Goal: Information Seeking & Learning: Learn about a topic

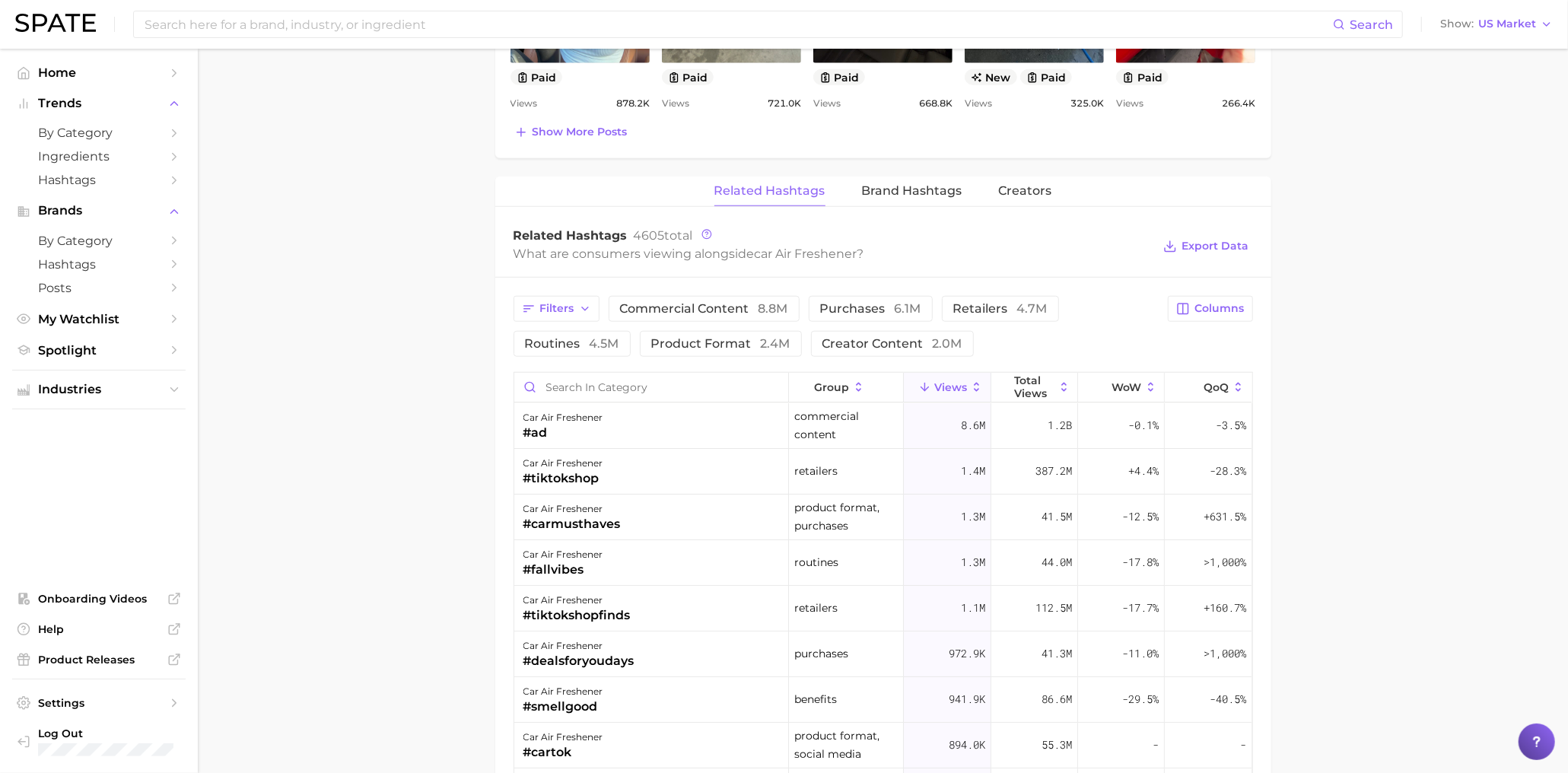
scroll to position [1058, 0]
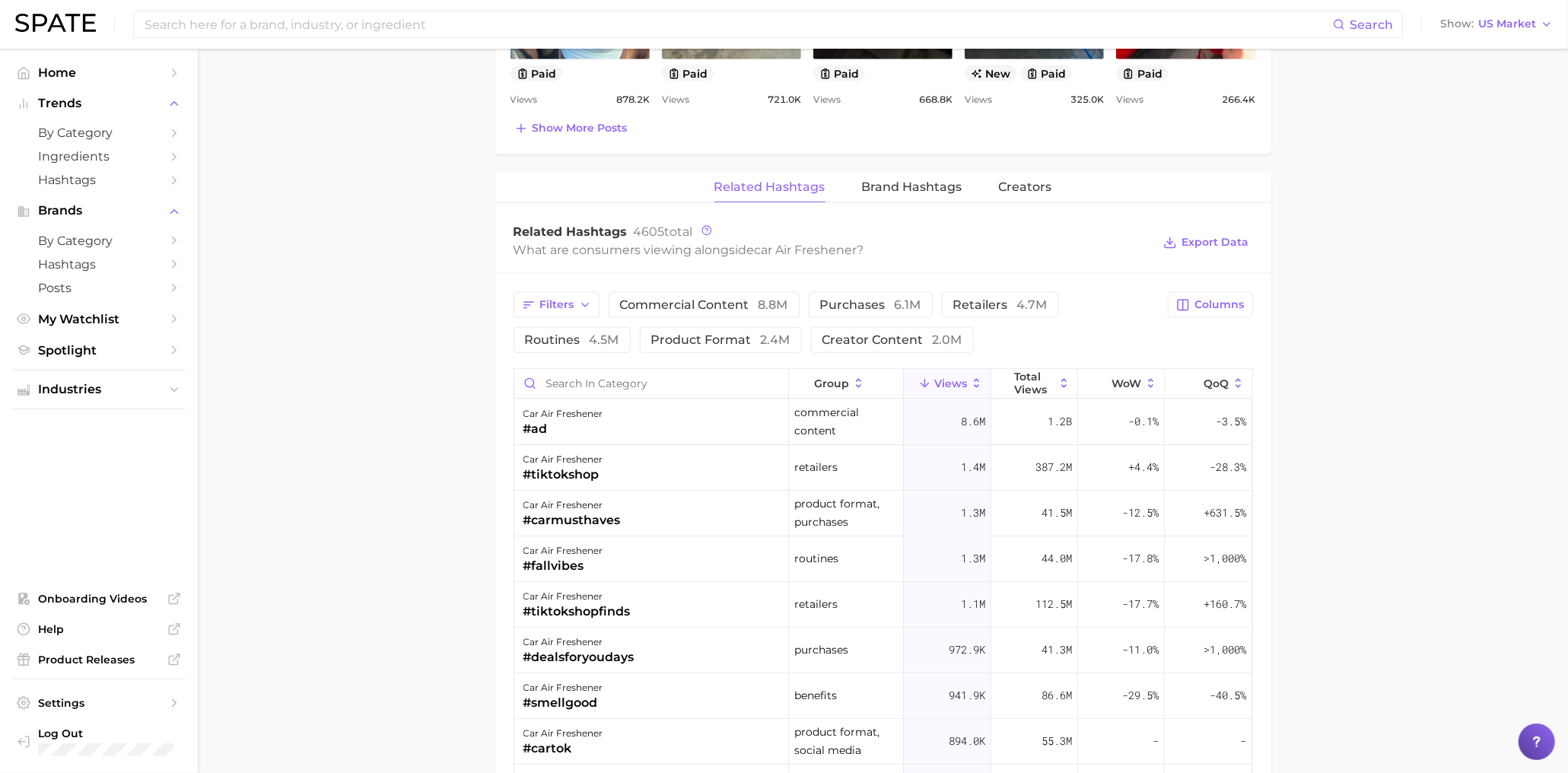
click at [976, 377] on icon at bounding box center [977, 383] width 14 height 14
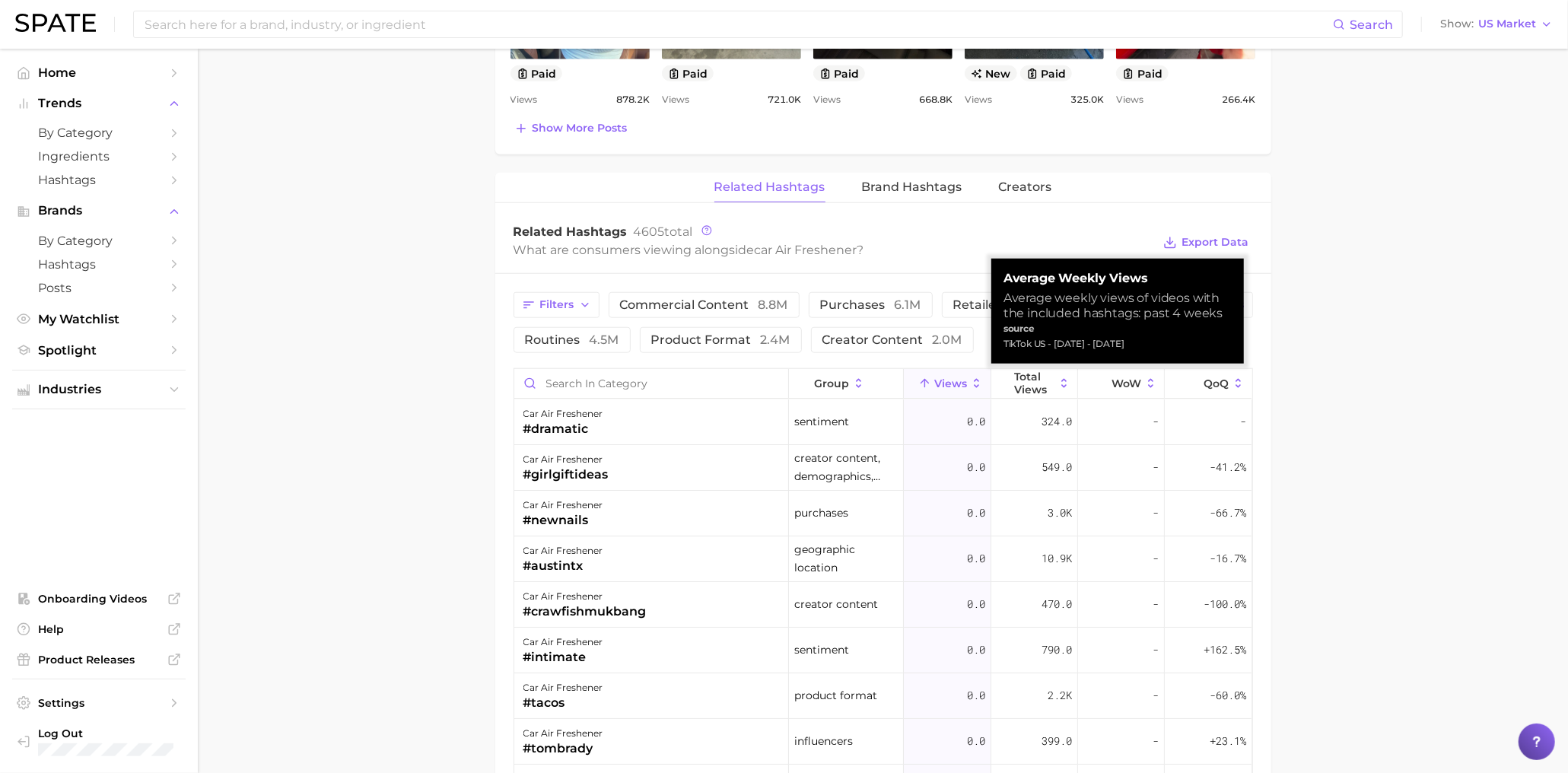
click at [976, 377] on icon at bounding box center [977, 383] width 14 height 14
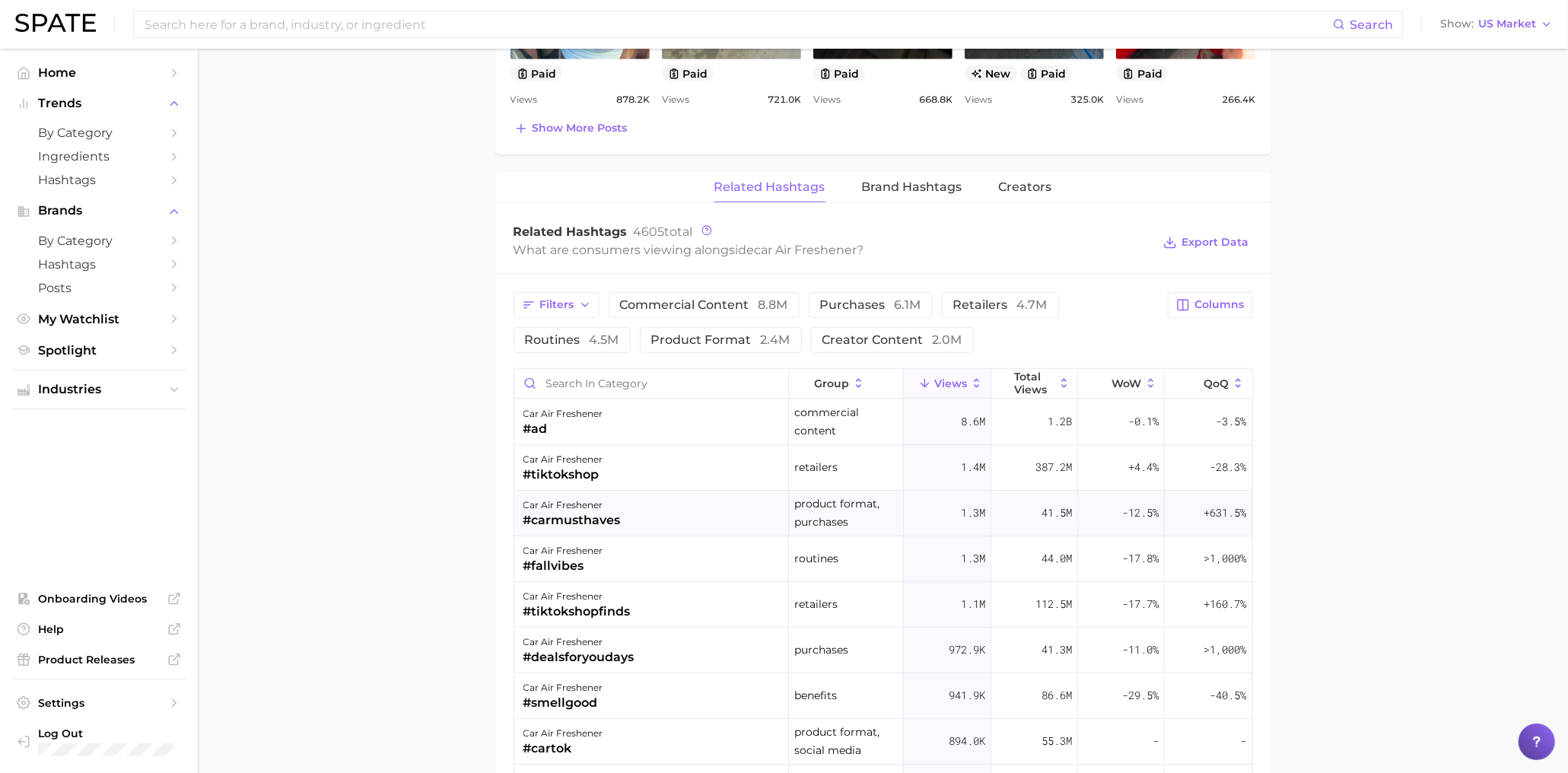
click at [579, 515] on div "#carmusthaves" at bounding box center [572, 520] width 97 height 18
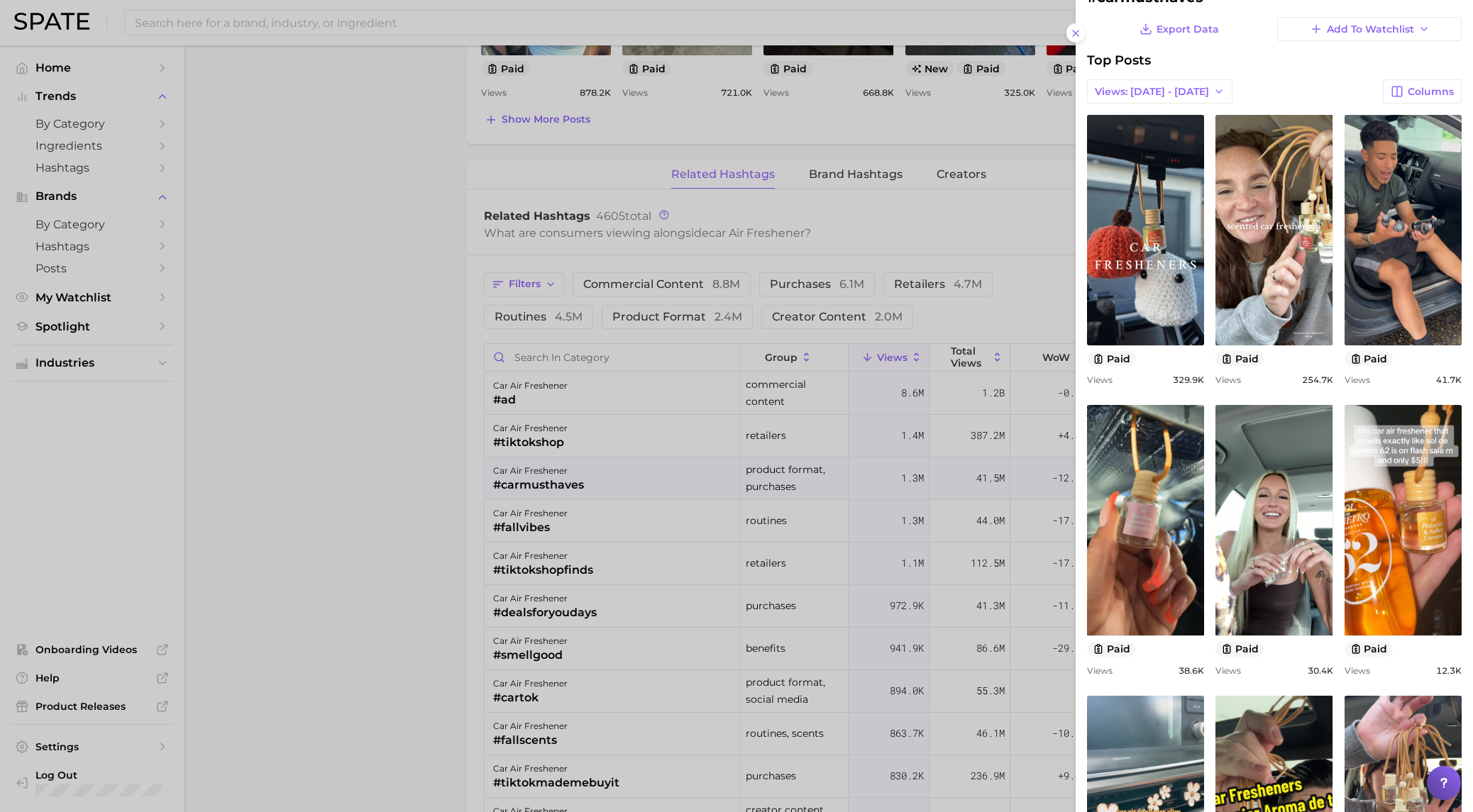
scroll to position [46, 0]
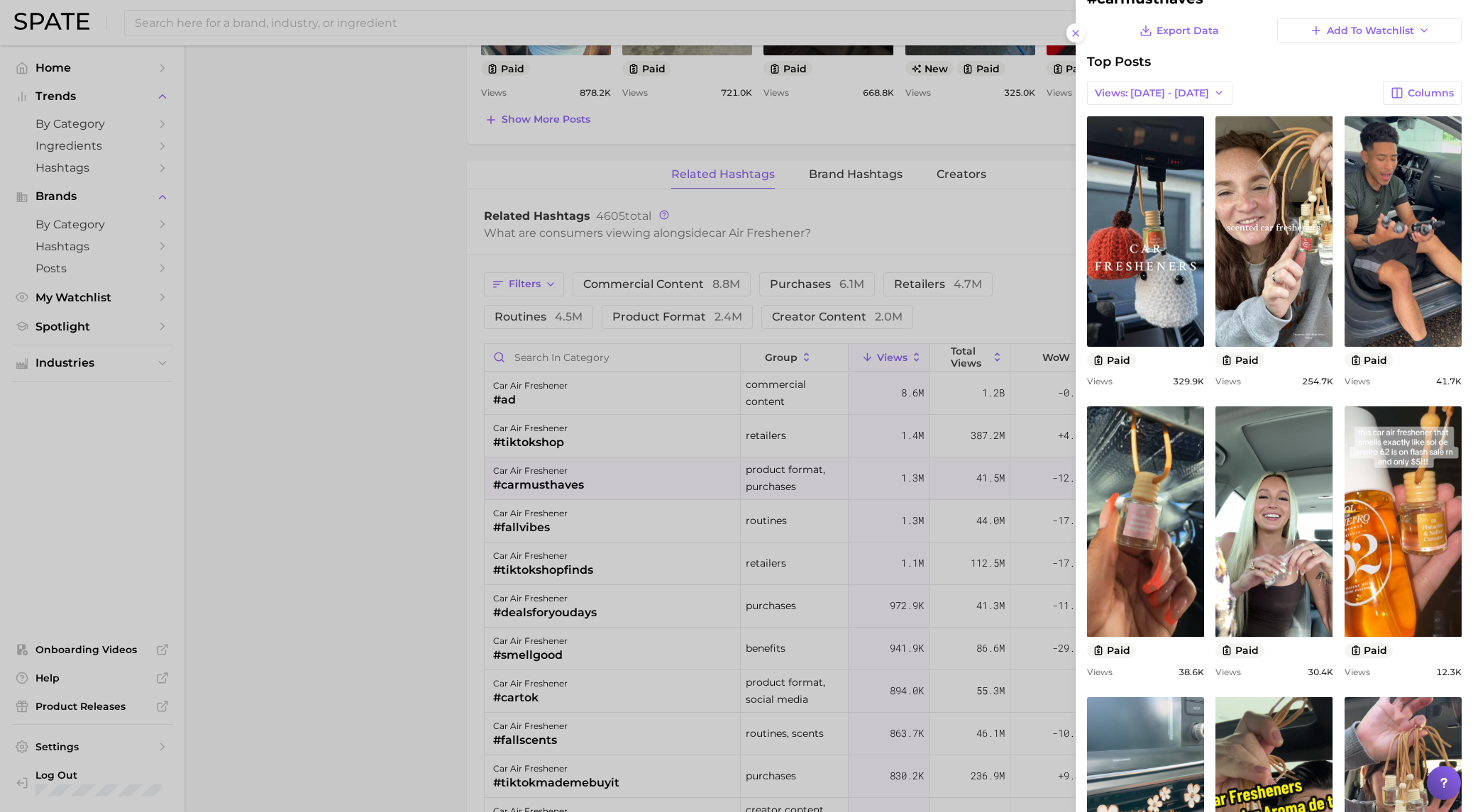
click at [263, 351] on div at bounding box center [736, 406] width 1473 height 812
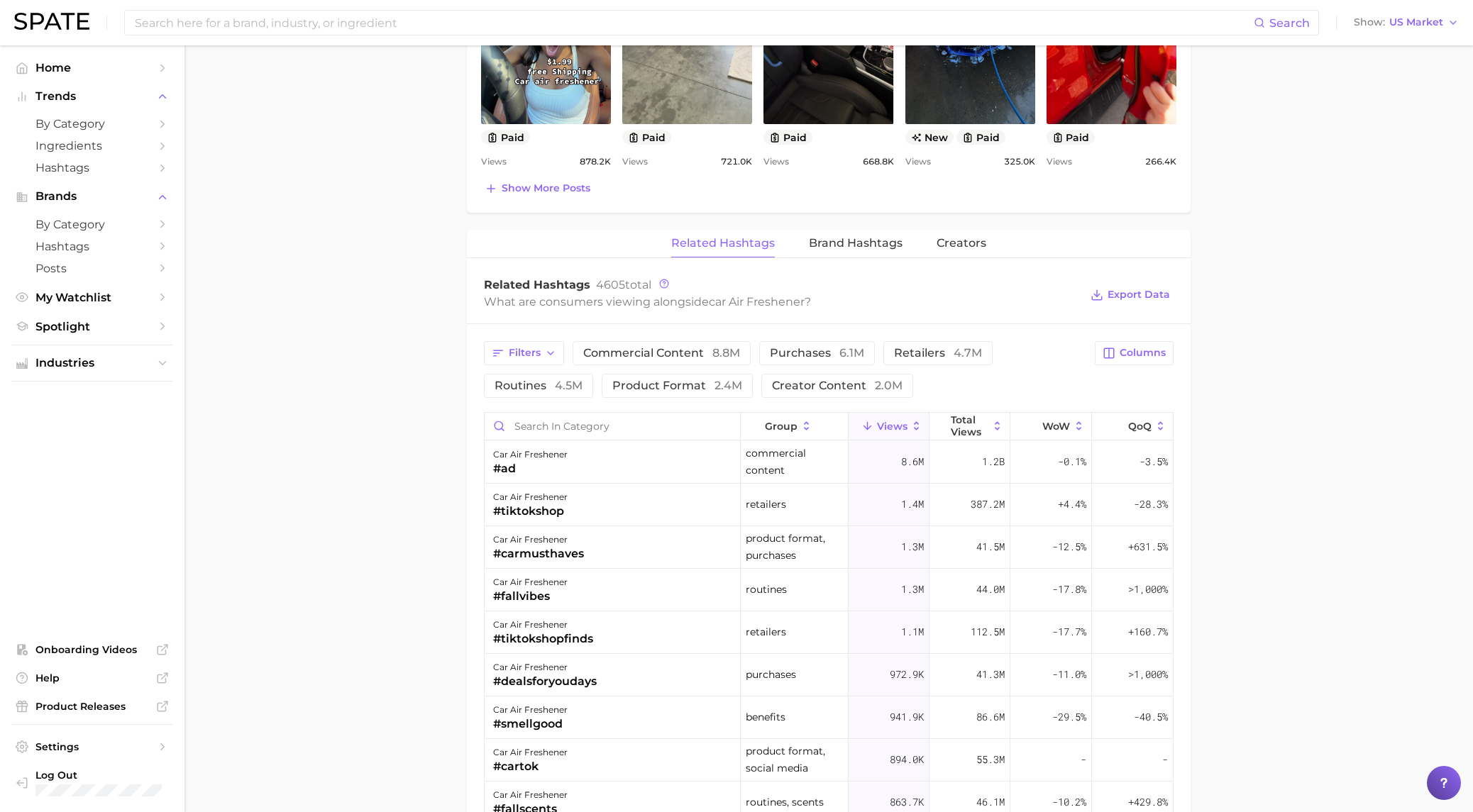
scroll to position [916, 0]
click at [509, 466] on div "#ad" at bounding box center [530, 469] width 74 height 17
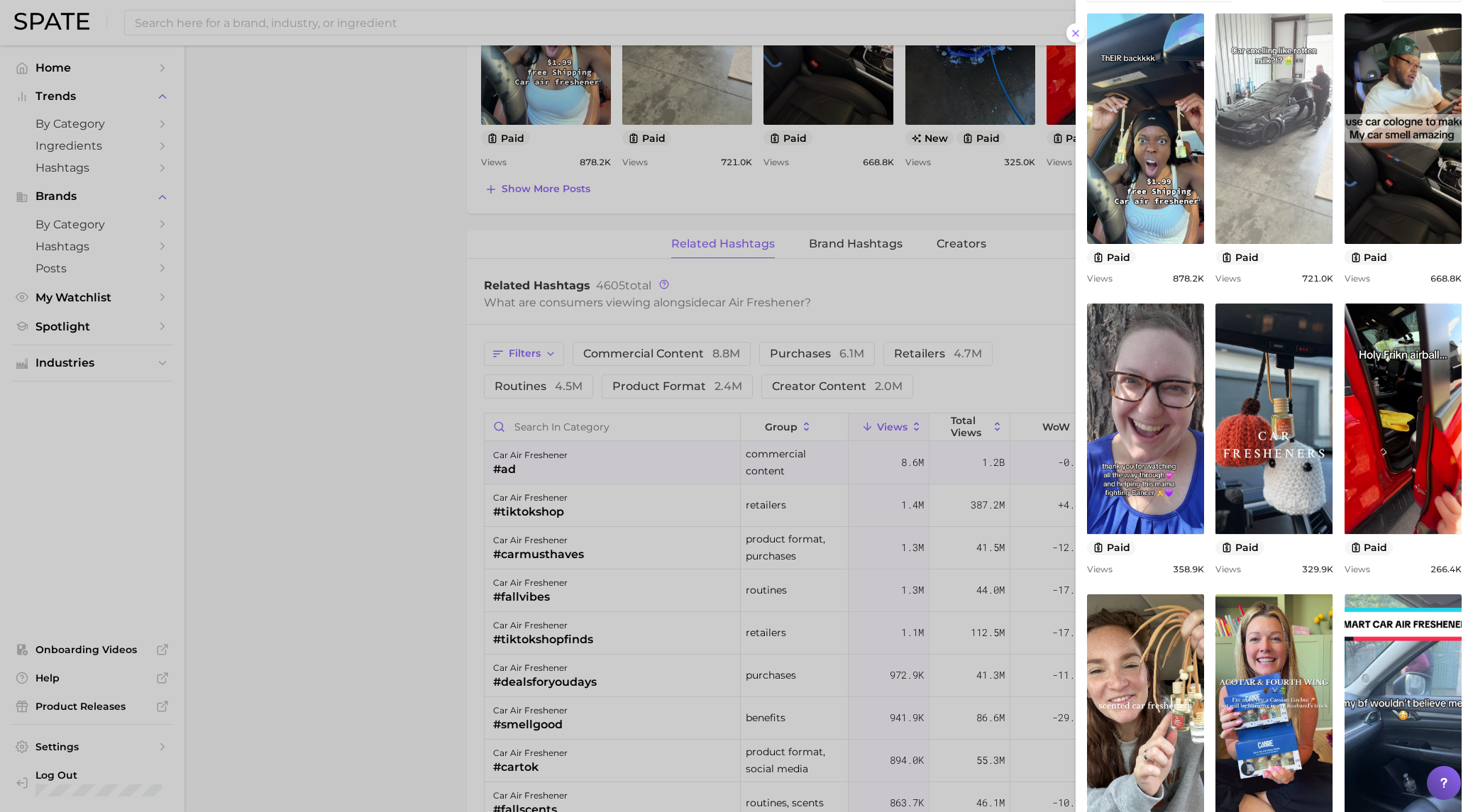
scroll to position [108, 0]
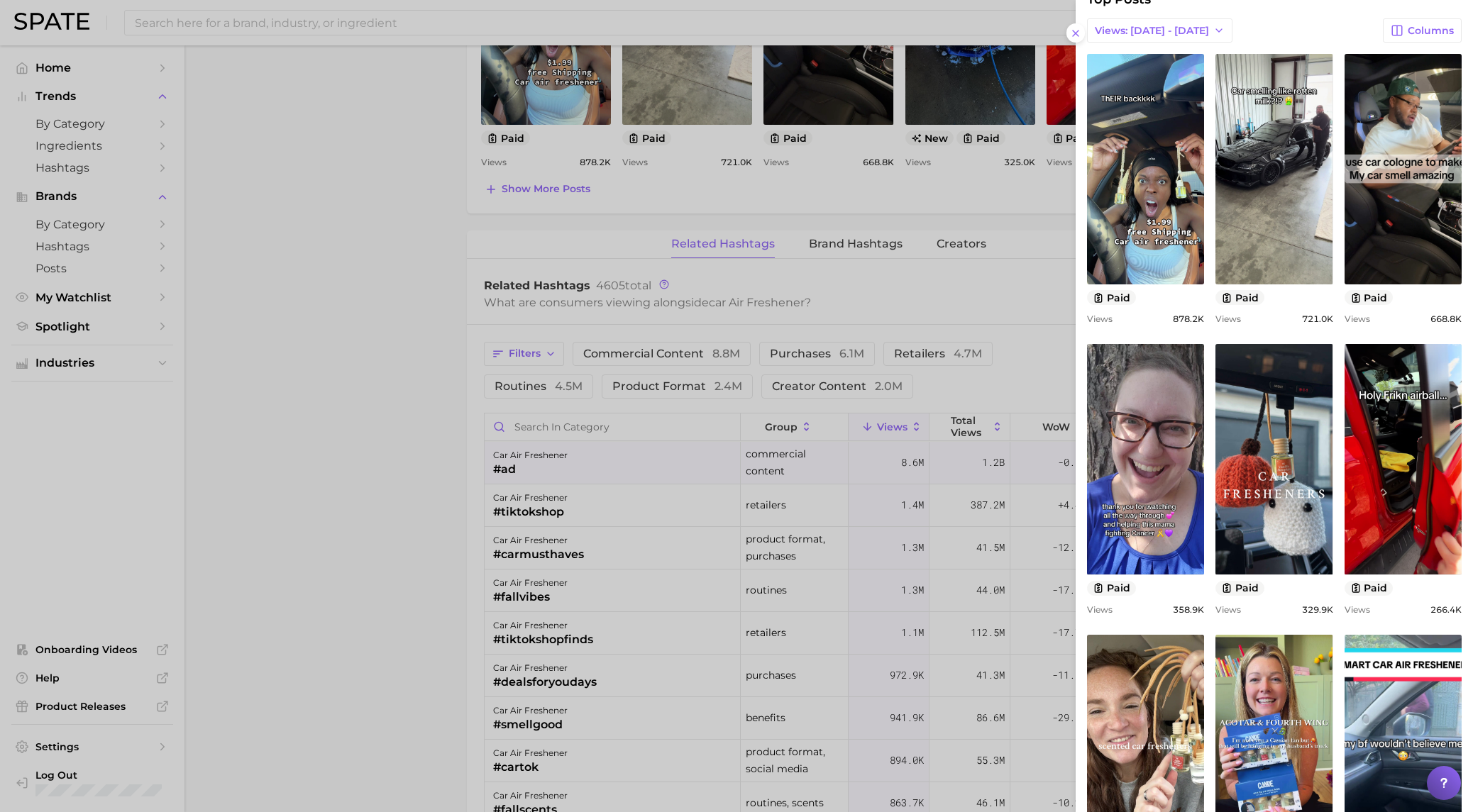
click at [342, 485] on div at bounding box center [736, 406] width 1473 height 812
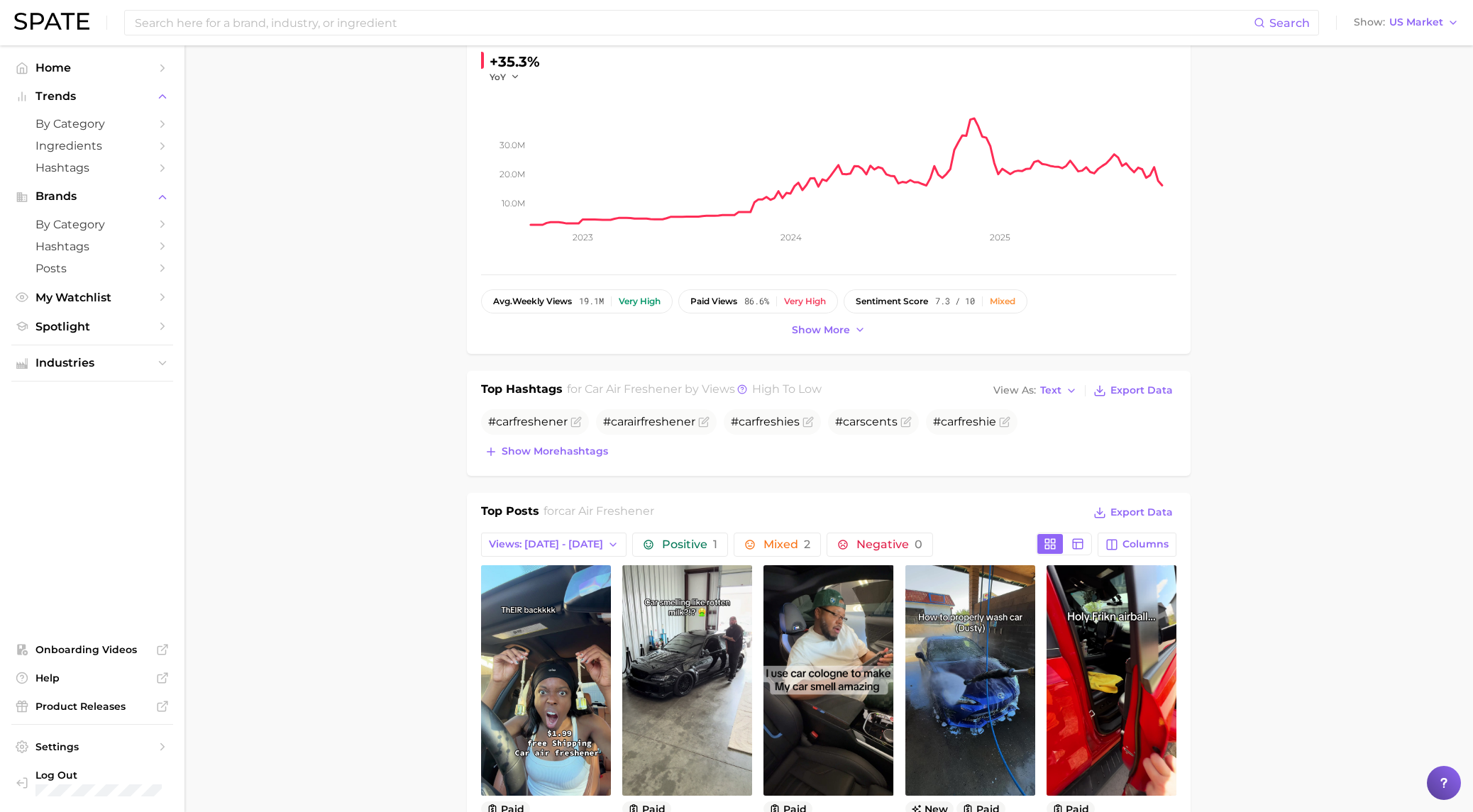
scroll to position [244, 0]
click at [827, 331] on span "Show more" at bounding box center [821, 331] width 58 height 12
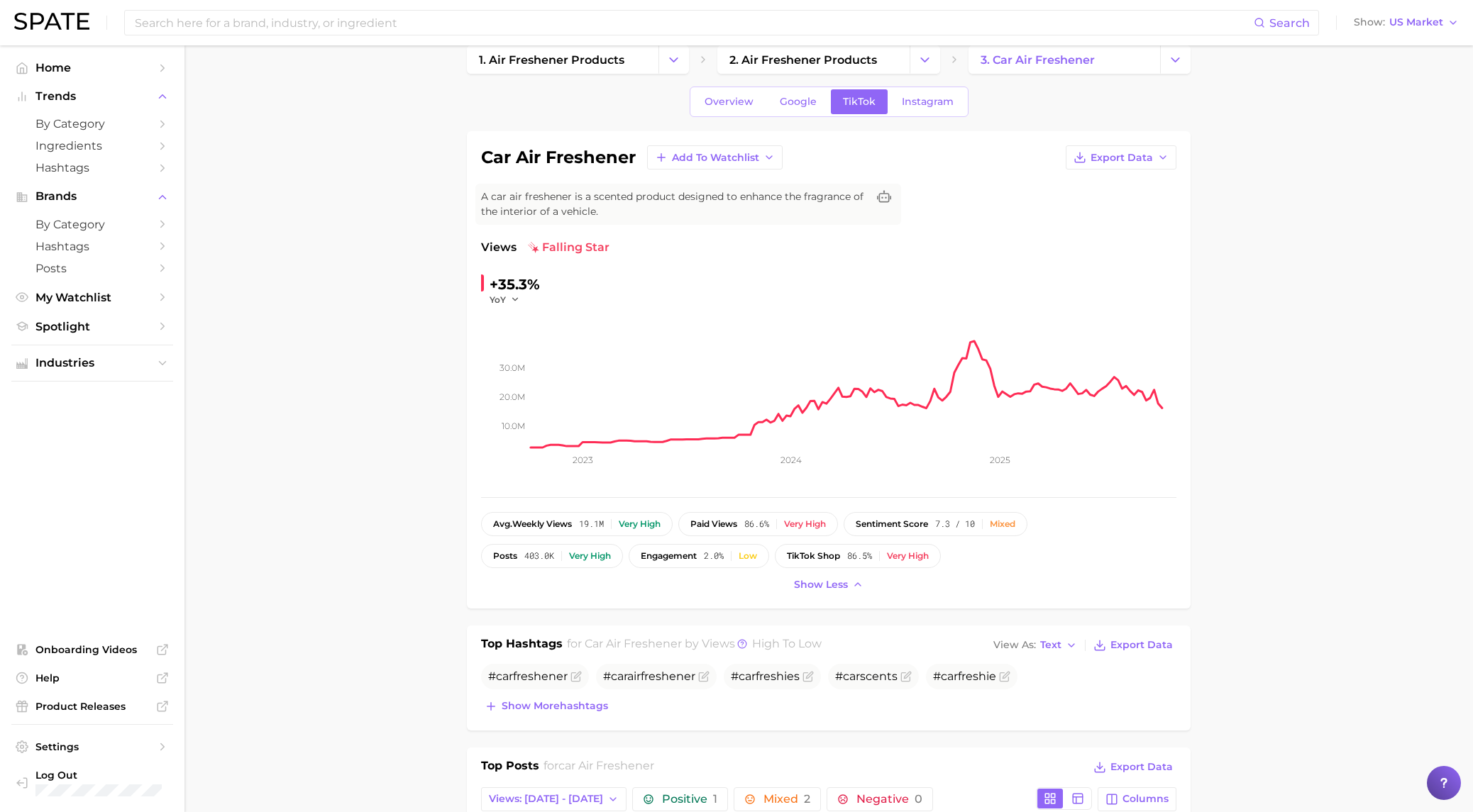
scroll to position [0, 0]
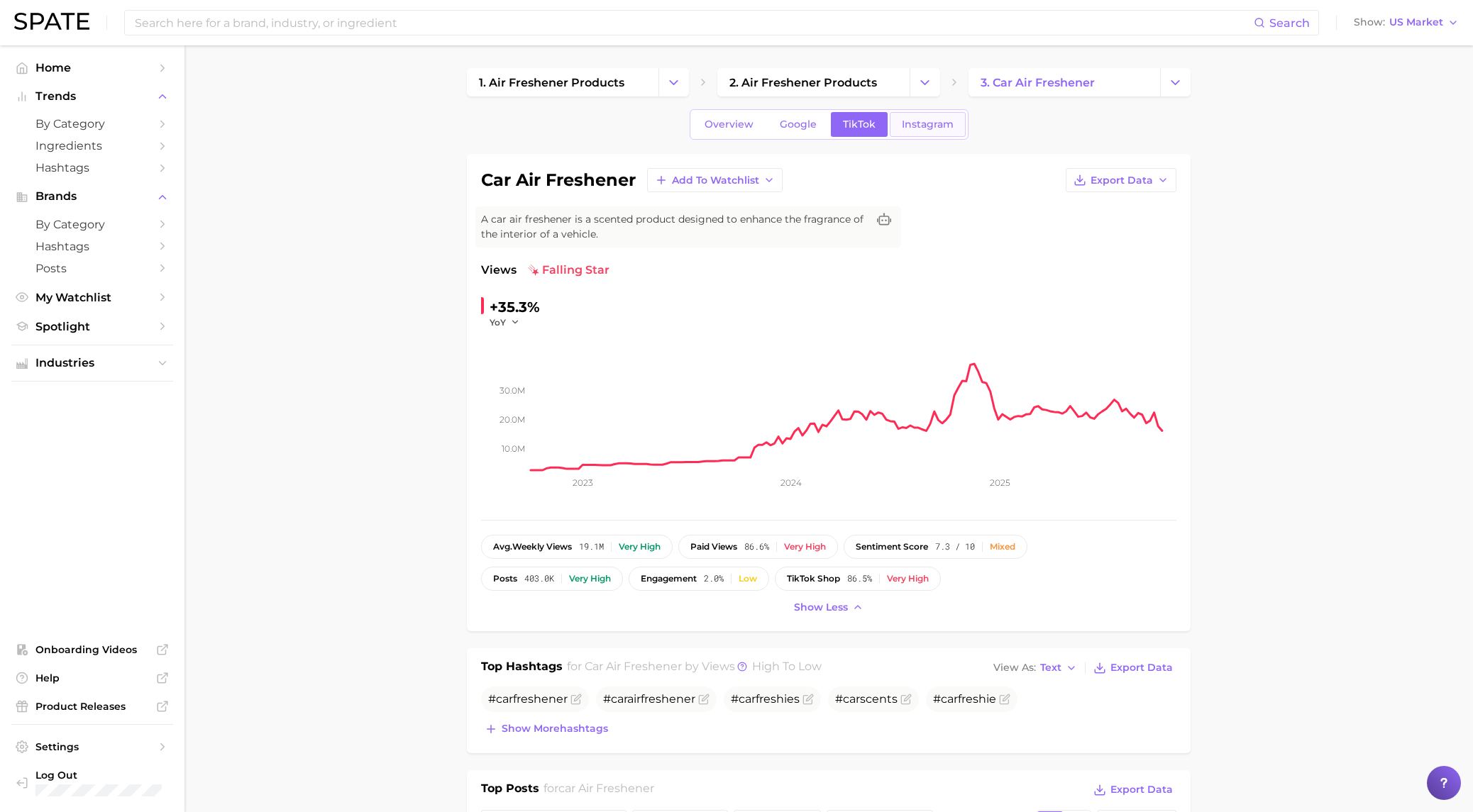
click at [909, 133] on link "Instagram" at bounding box center [928, 124] width 76 height 24
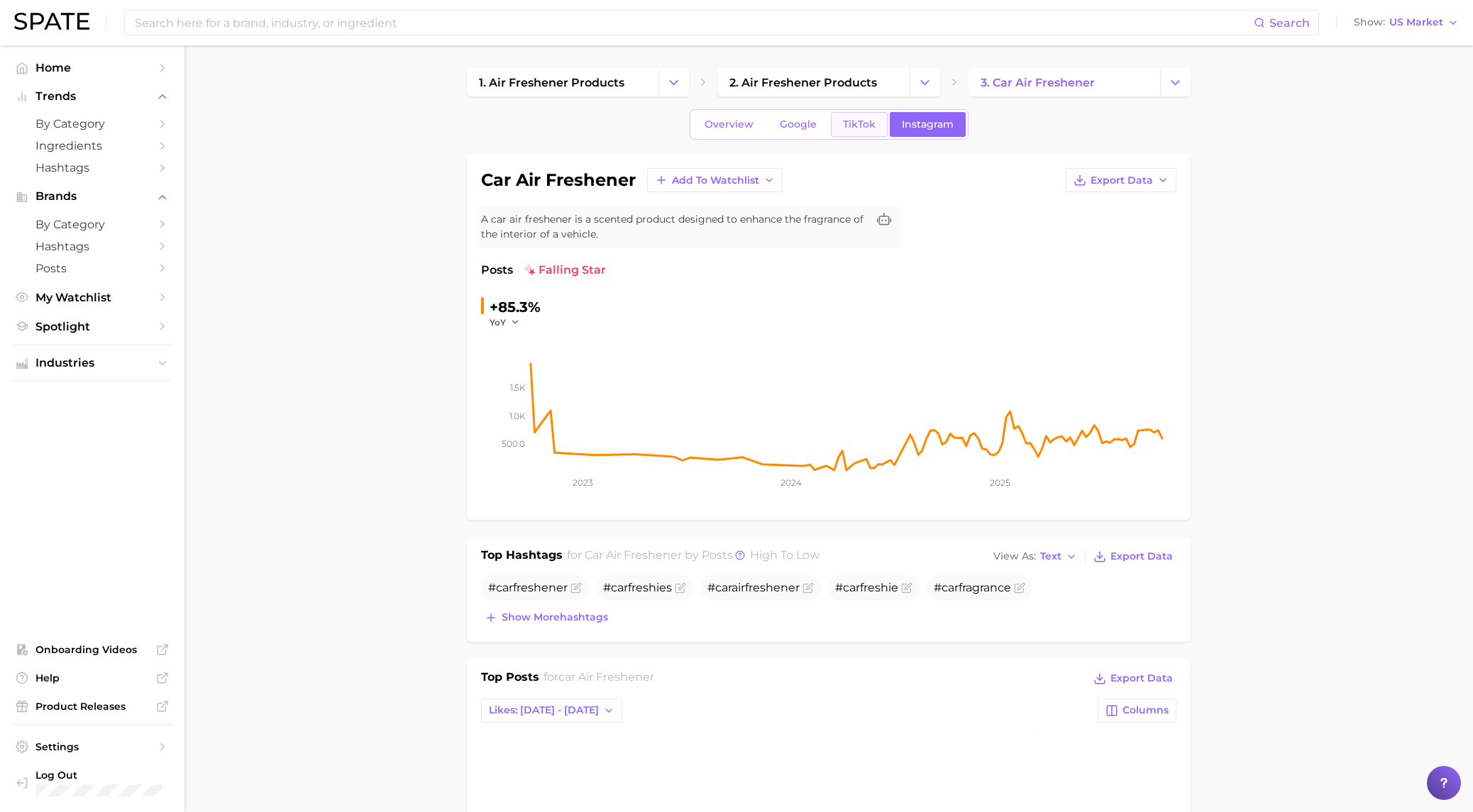
click at [849, 122] on span "TikTok" at bounding box center [860, 124] width 33 height 12
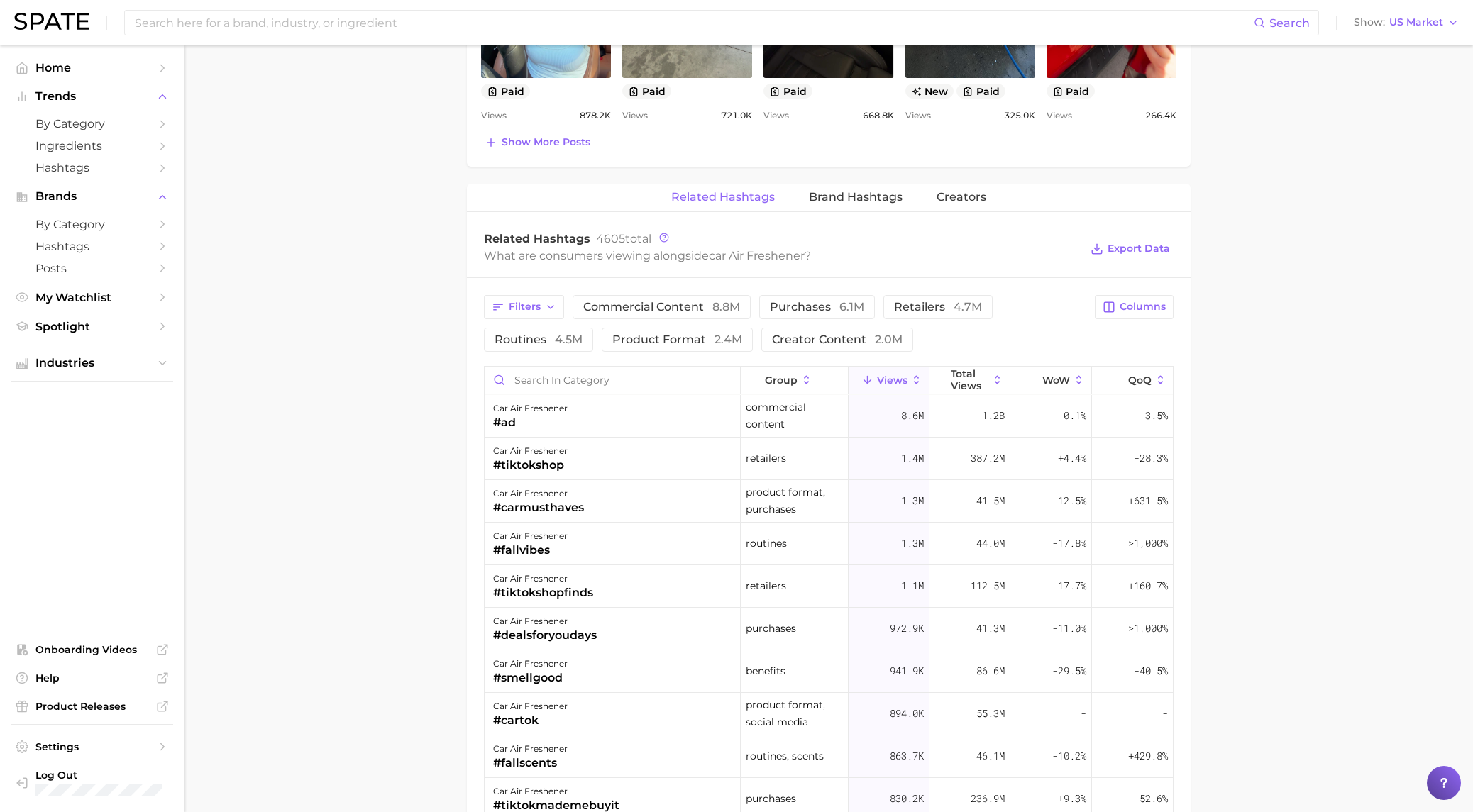
scroll to position [974, 0]
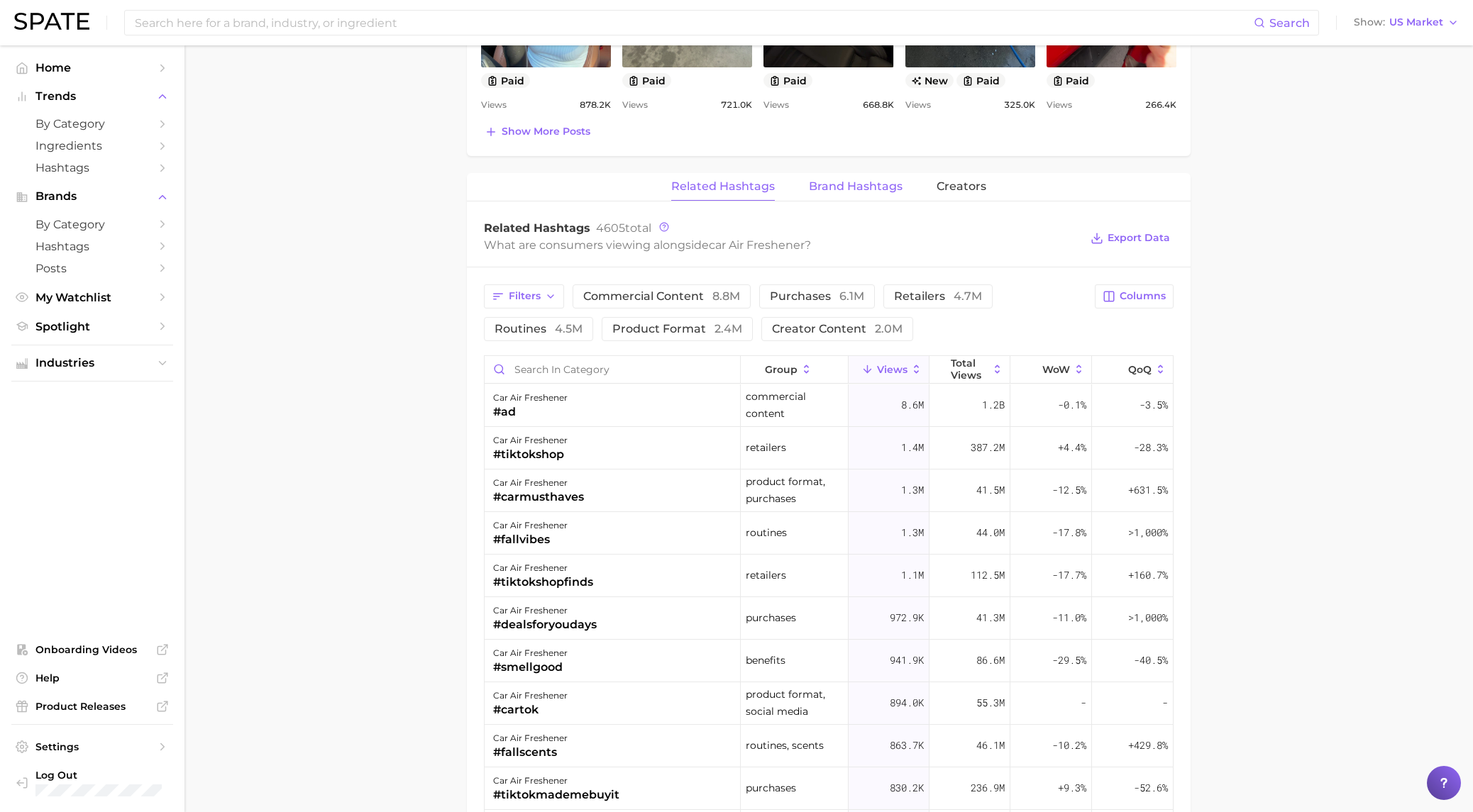
click at [843, 186] on span "Brand Hashtags" at bounding box center [856, 187] width 94 height 13
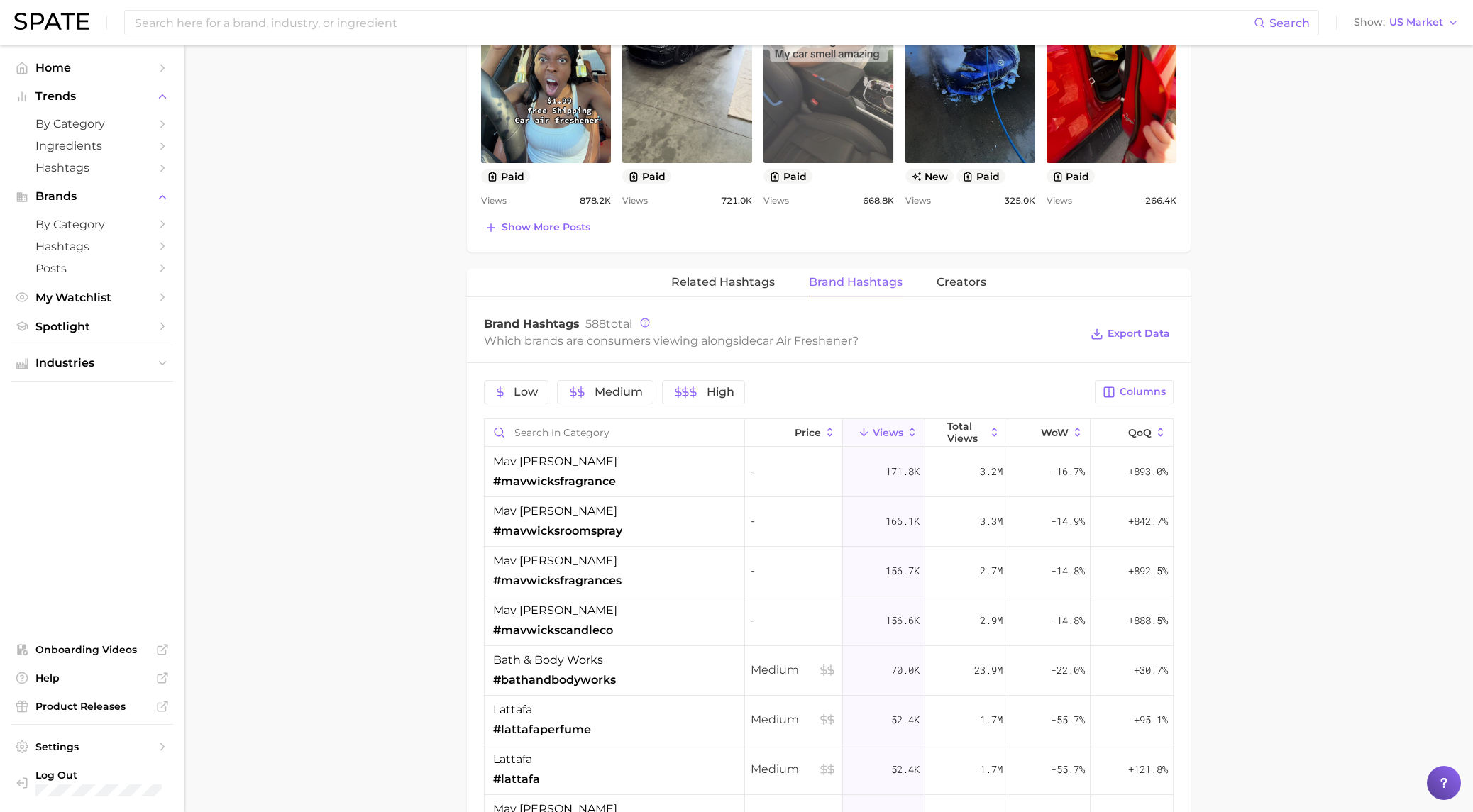
scroll to position [880, 0]
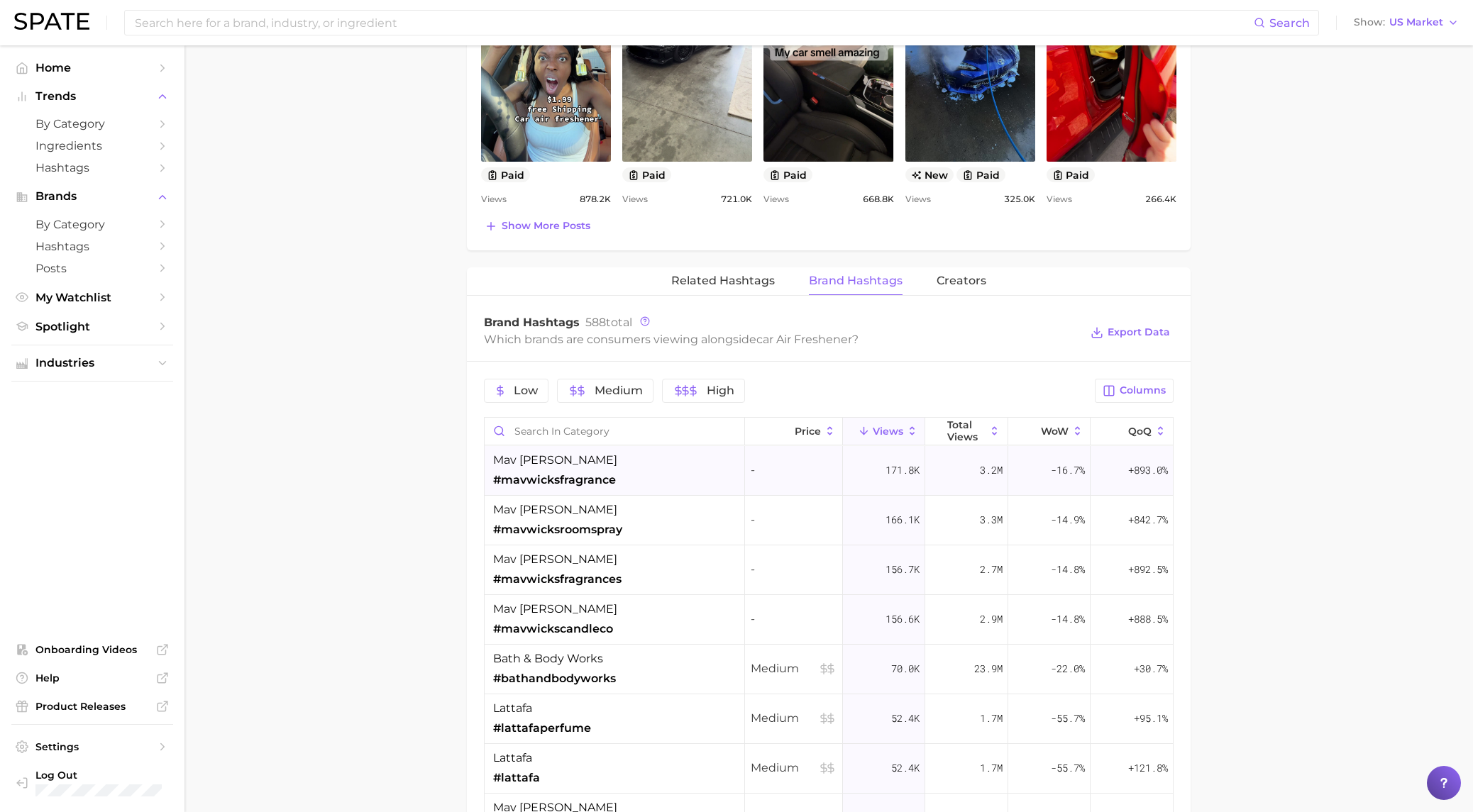
click at [572, 474] on span "#mavwicksfragrance" at bounding box center [554, 480] width 122 height 17
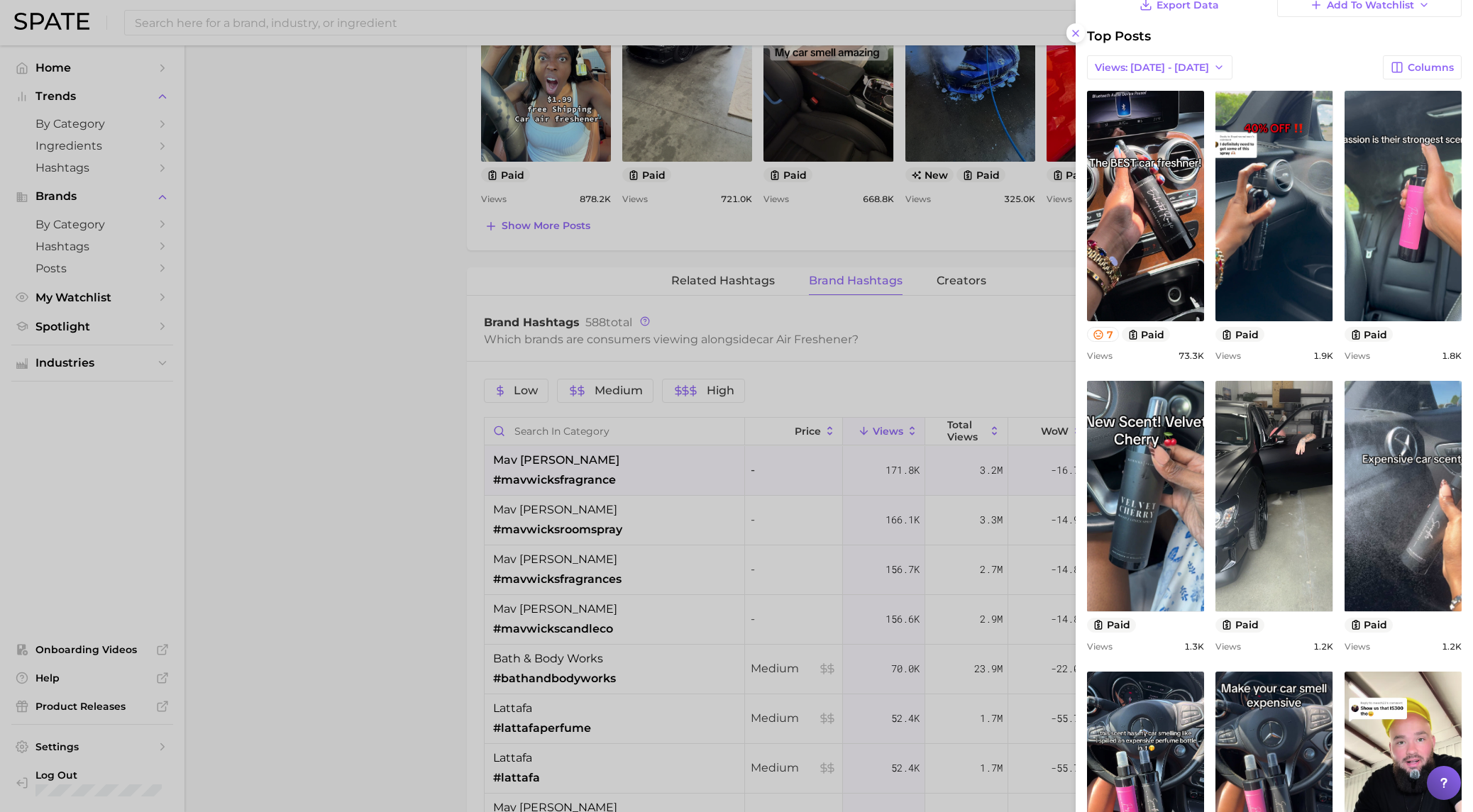
scroll to position [0, 0]
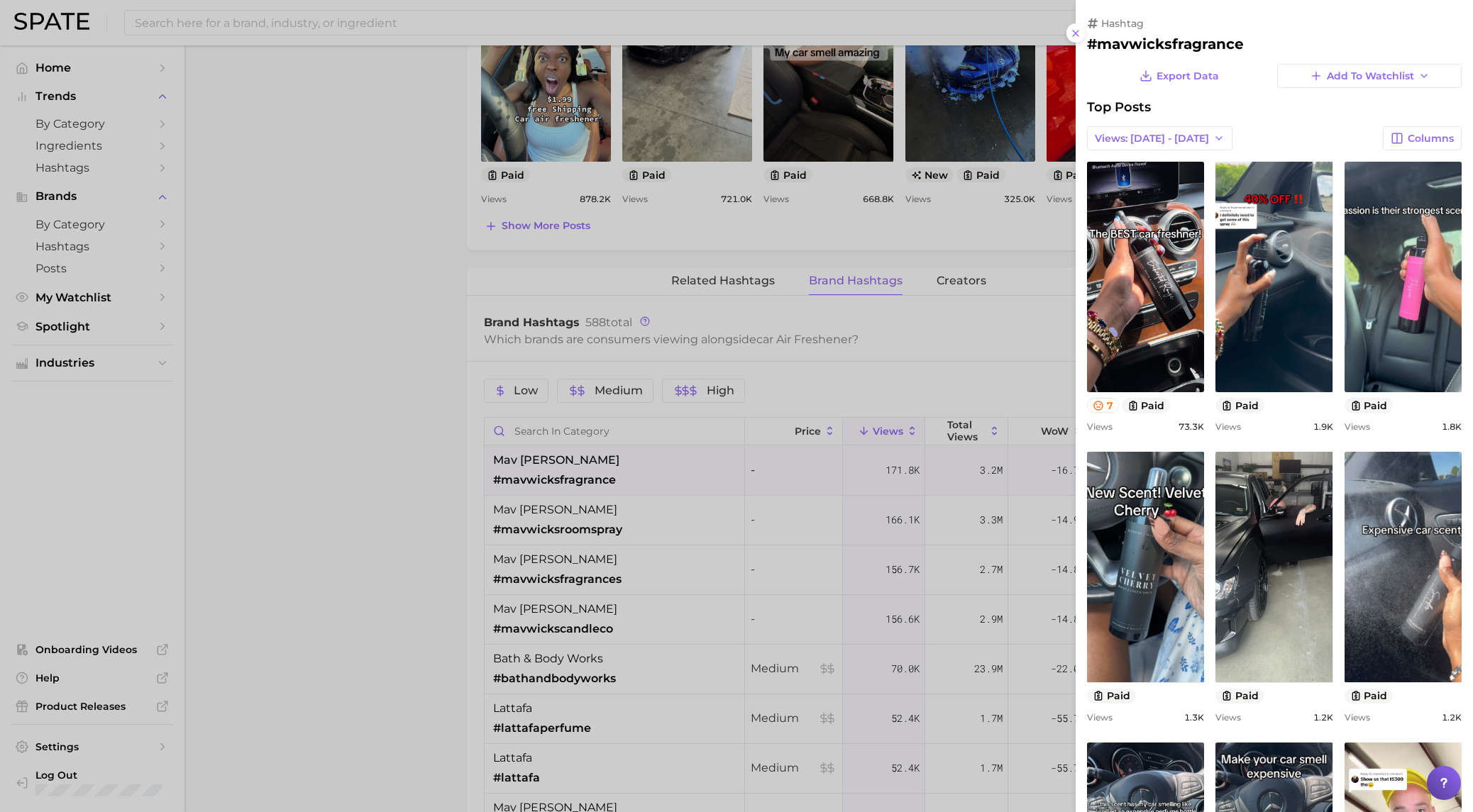
click at [329, 500] on div at bounding box center [736, 406] width 1473 height 812
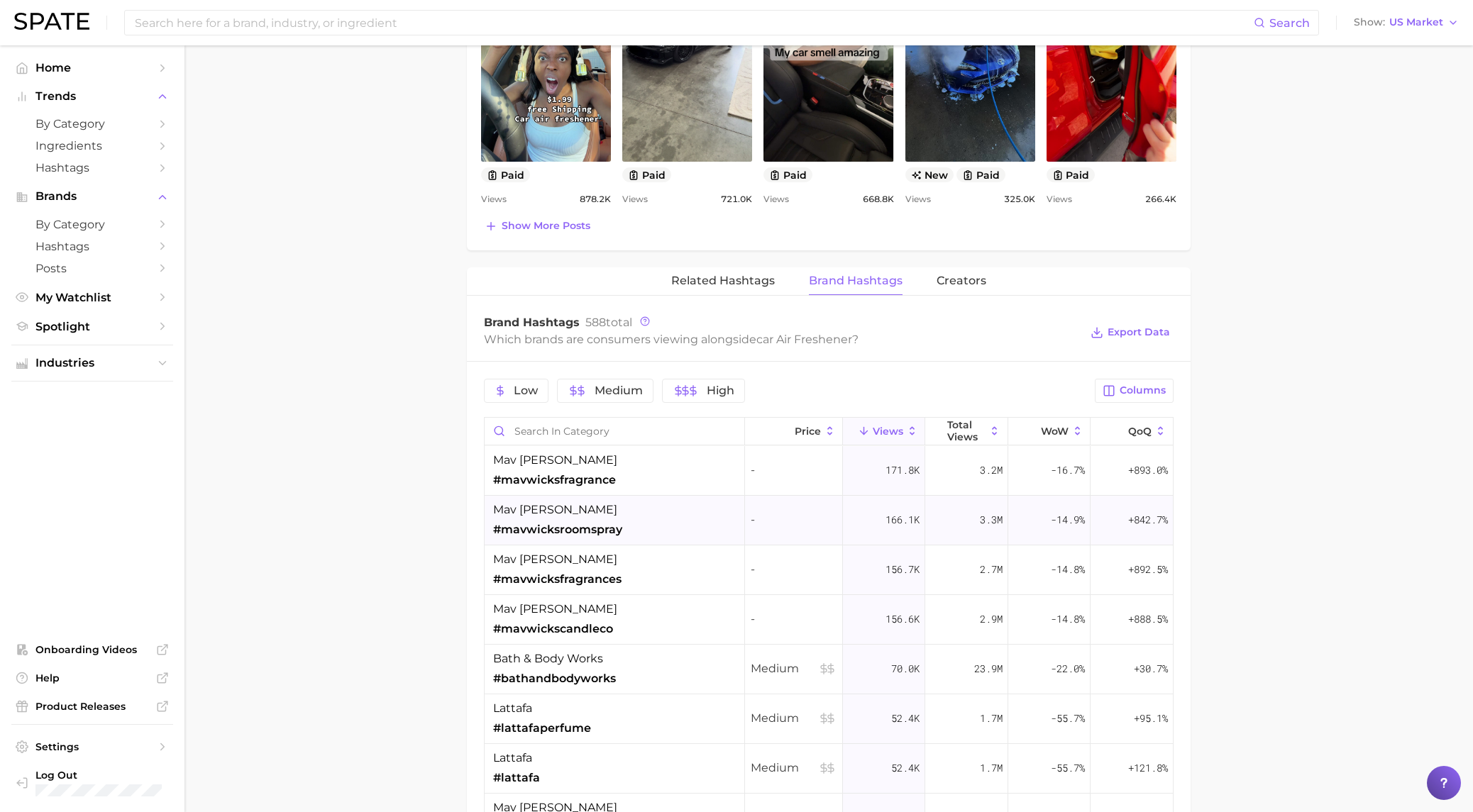
click at [537, 521] on span "#mavwicksroomspray" at bounding box center [558, 530] width 129 height 17
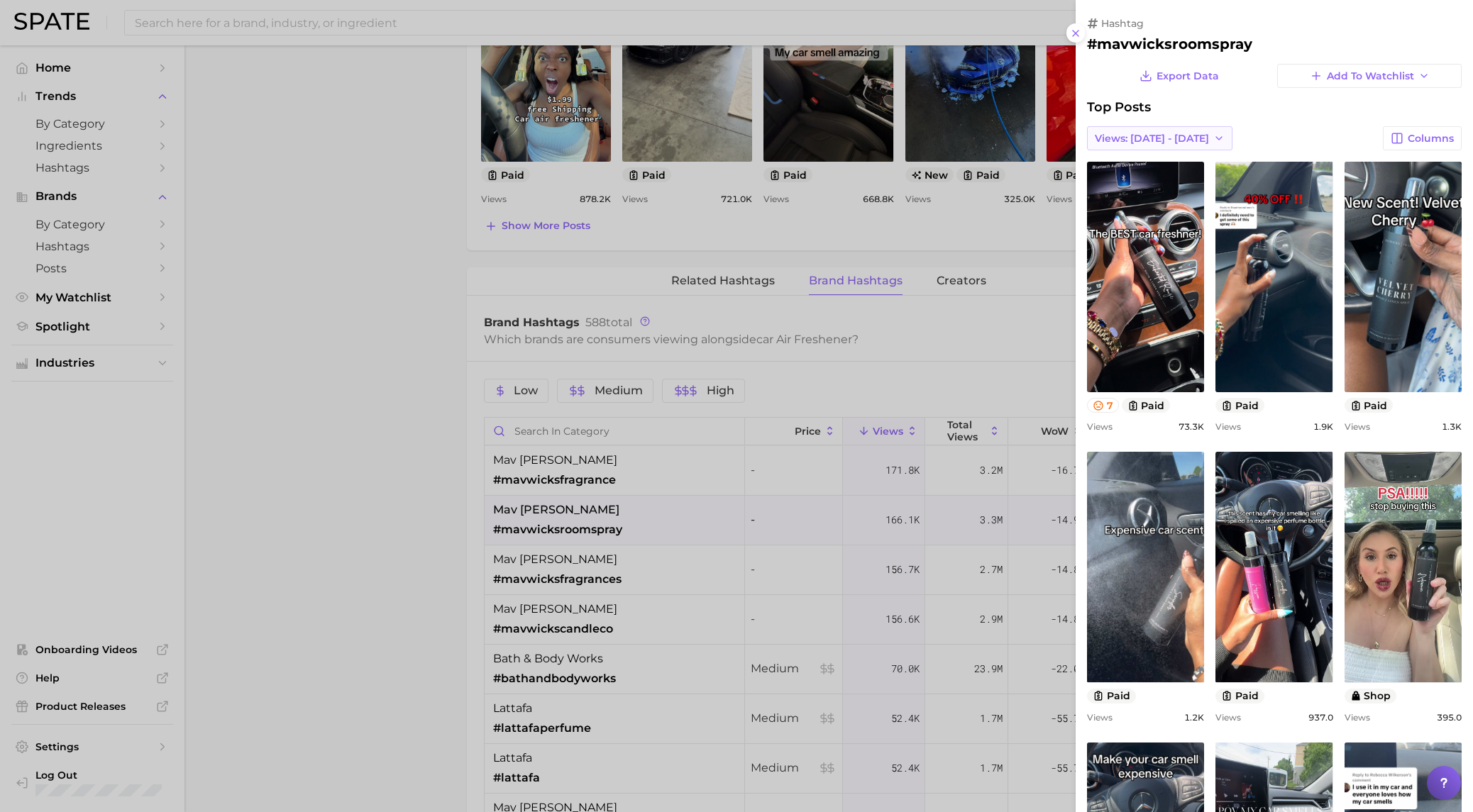
click at [1135, 131] on button "Views: [DATE] - [DATE]" at bounding box center [1160, 139] width 145 height 24
click at [1126, 185] on span "Total Views" at bounding box center [1123, 190] width 58 height 12
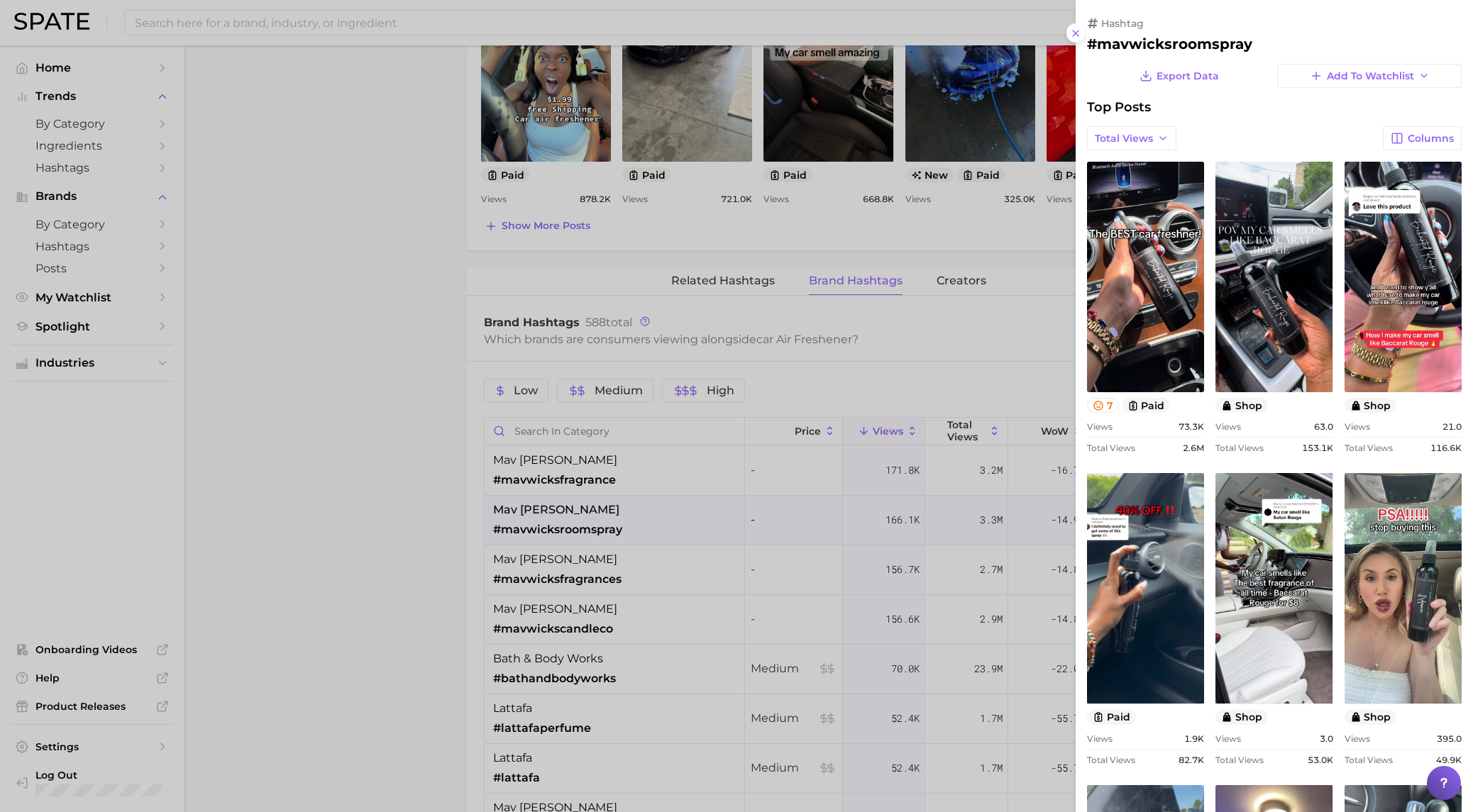
click at [345, 394] on div at bounding box center [736, 406] width 1473 height 812
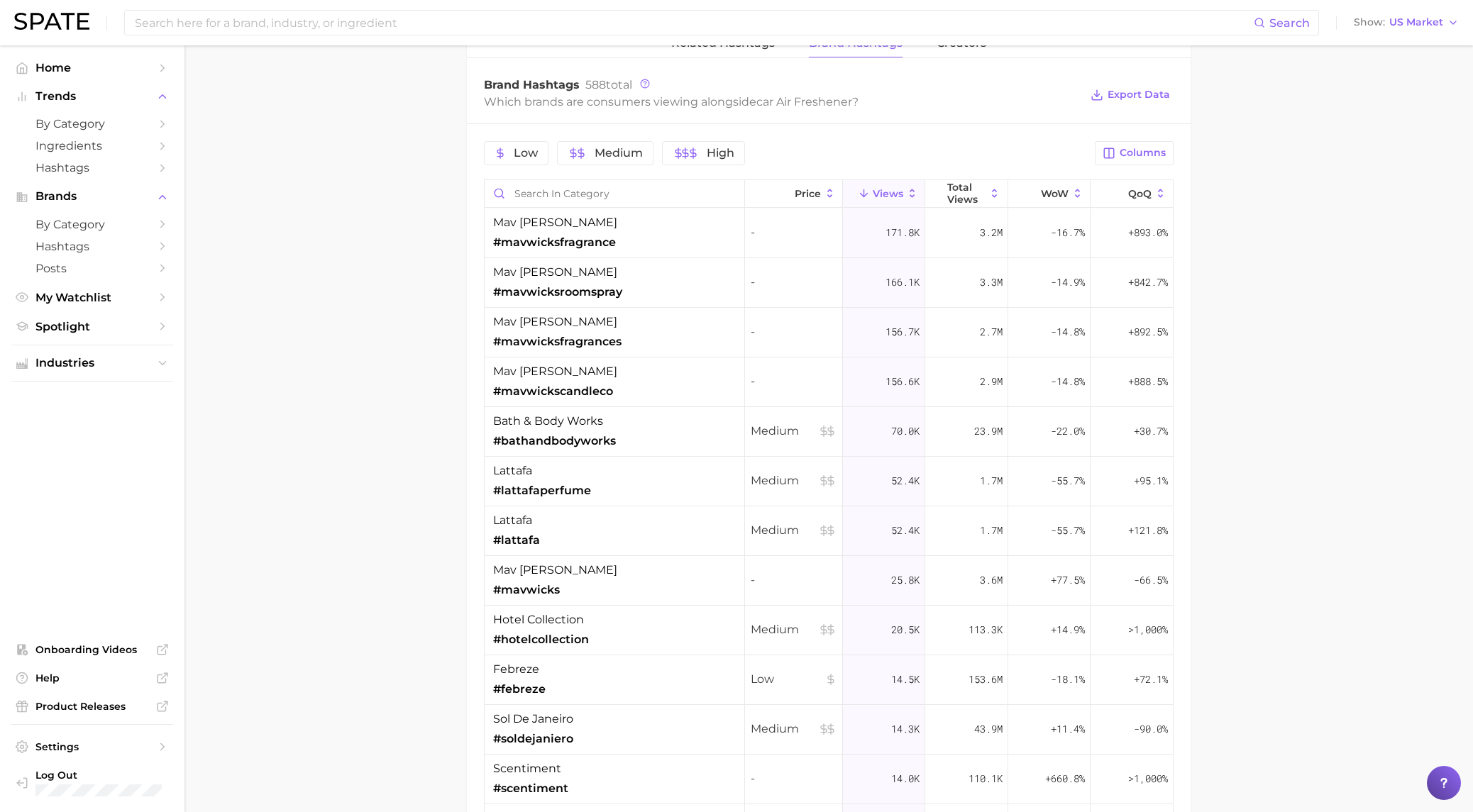
scroll to position [1118, 0]
click at [550, 481] on span "#lattafaperfume" at bounding box center [542, 490] width 98 height 17
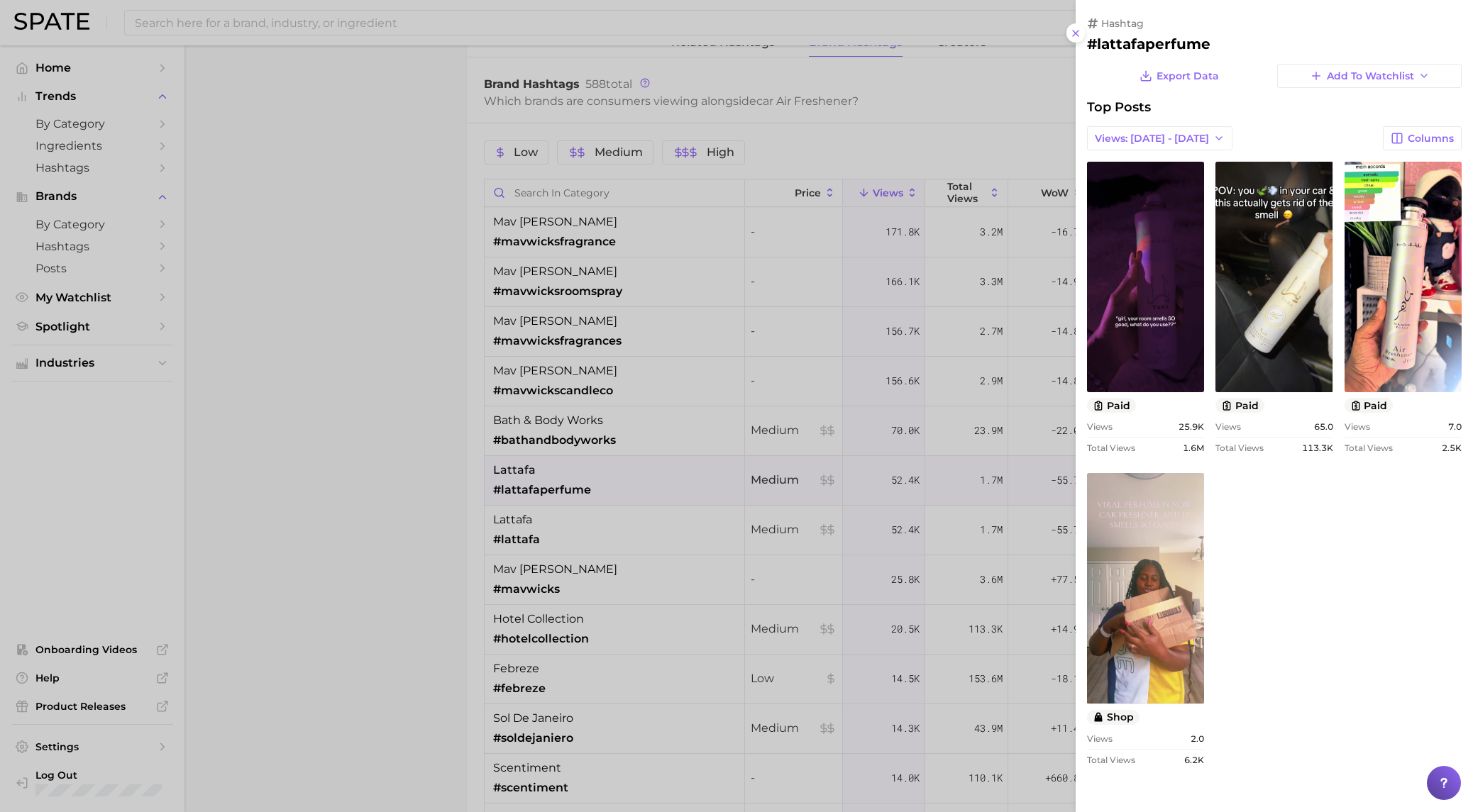
scroll to position [0, 0]
click at [557, 428] on div at bounding box center [736, 406] width 1473 height 812
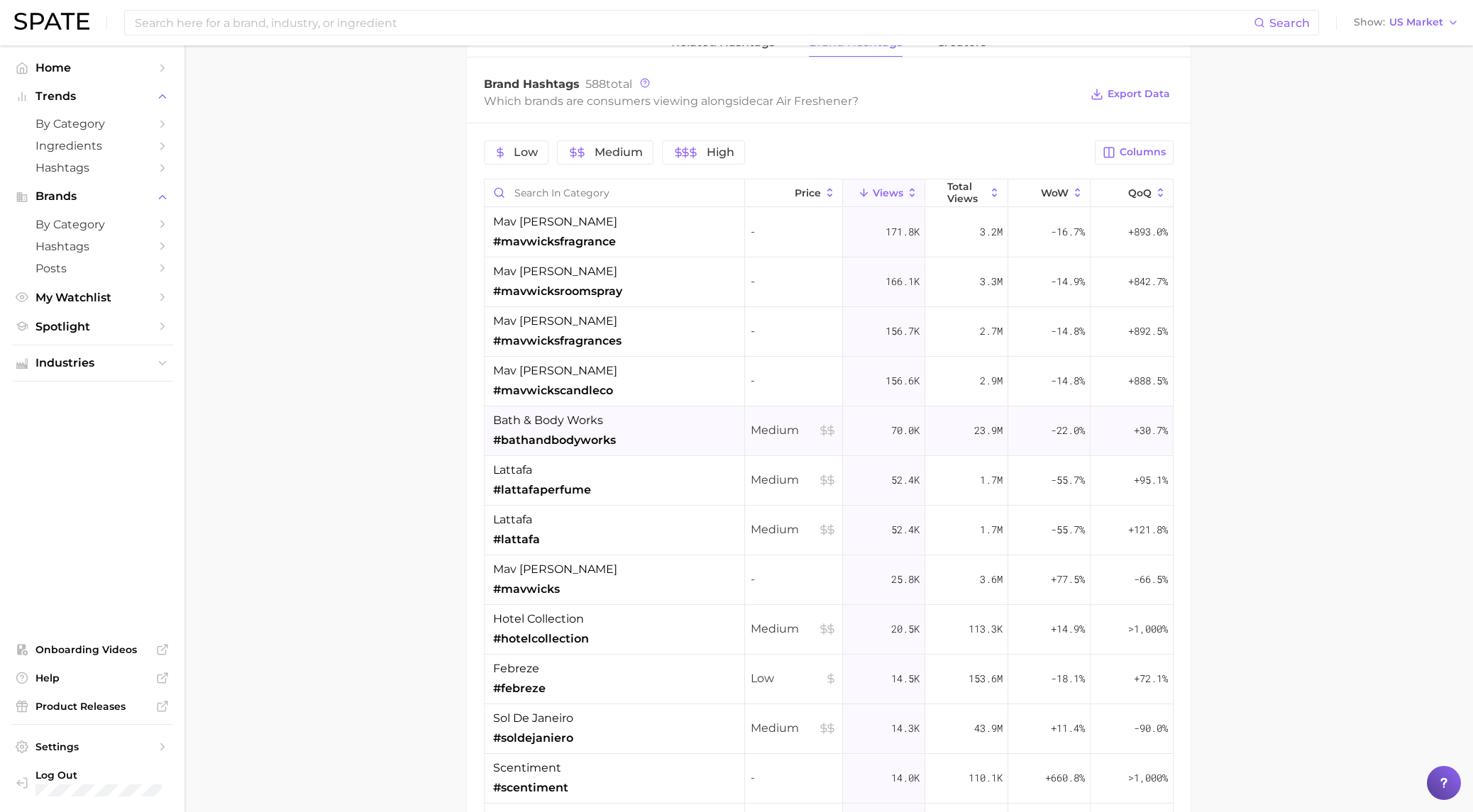
click at [554, 434] on span "#bathandbodyworks" at bounding box center [554, 440] width 122 height 17
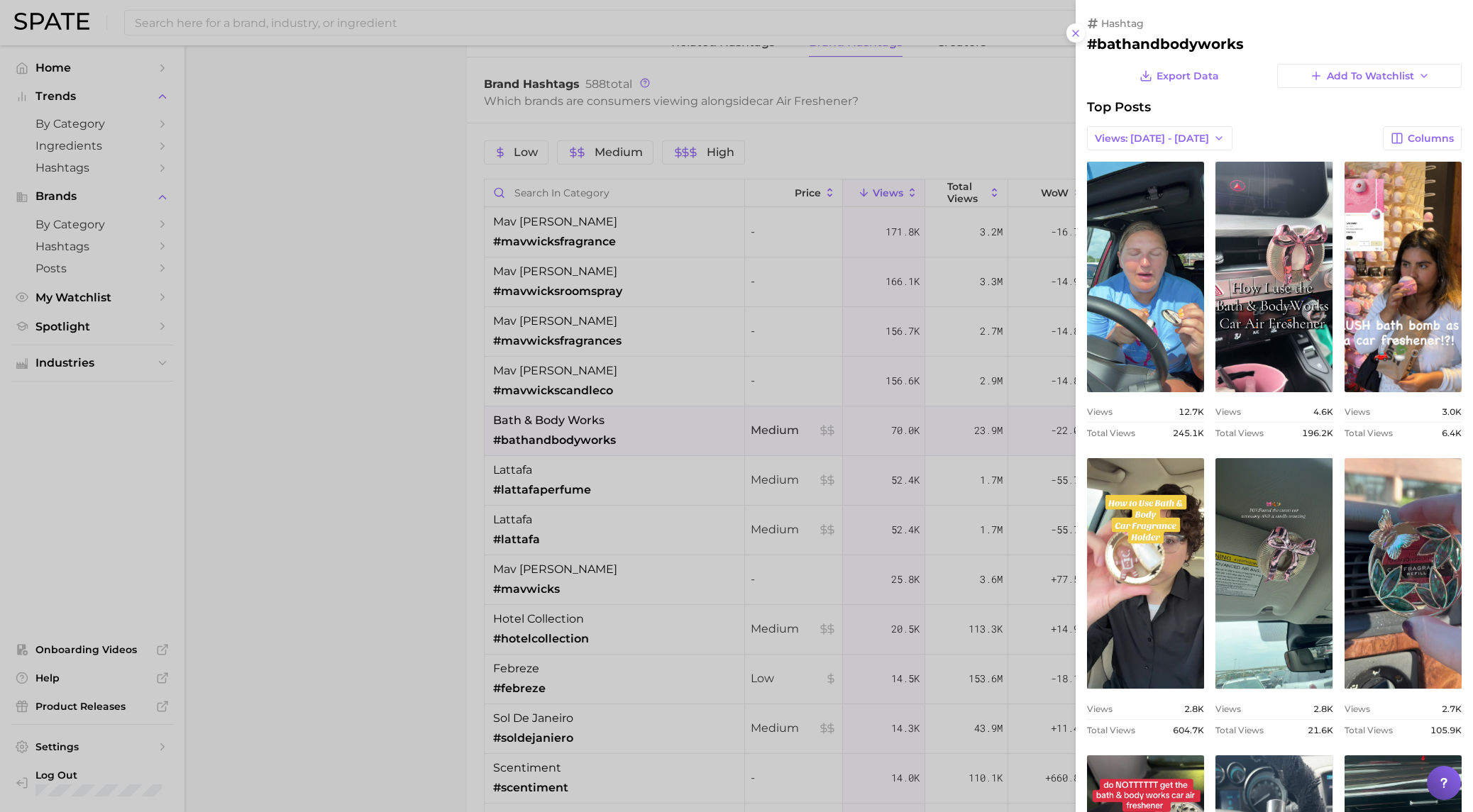
click at [554, 434] on div at bounding box center [736, 406] width 1473 height 812
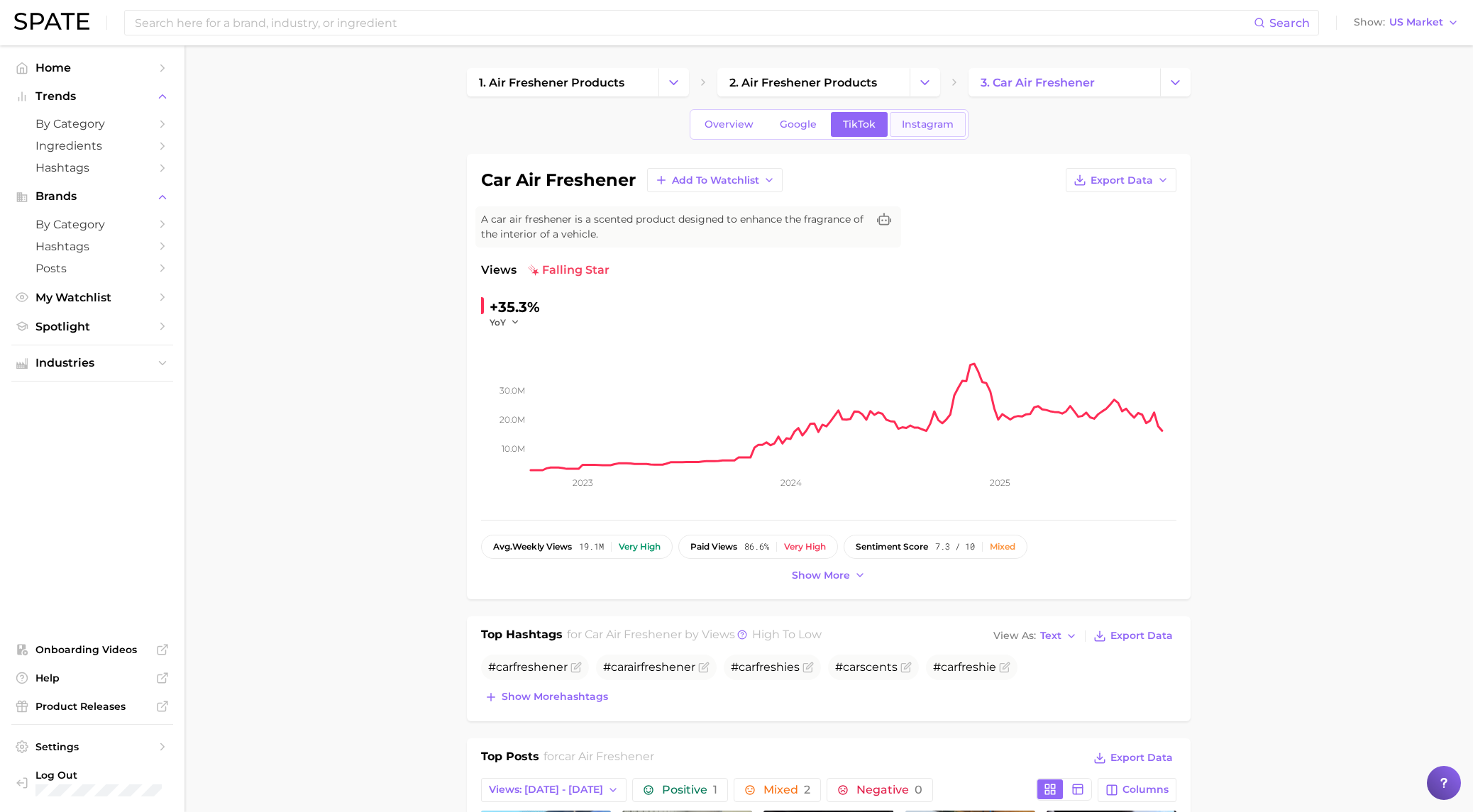
click at [930, 126] on span "Instagram" at bounding box center [928, 124] width 51 height 12
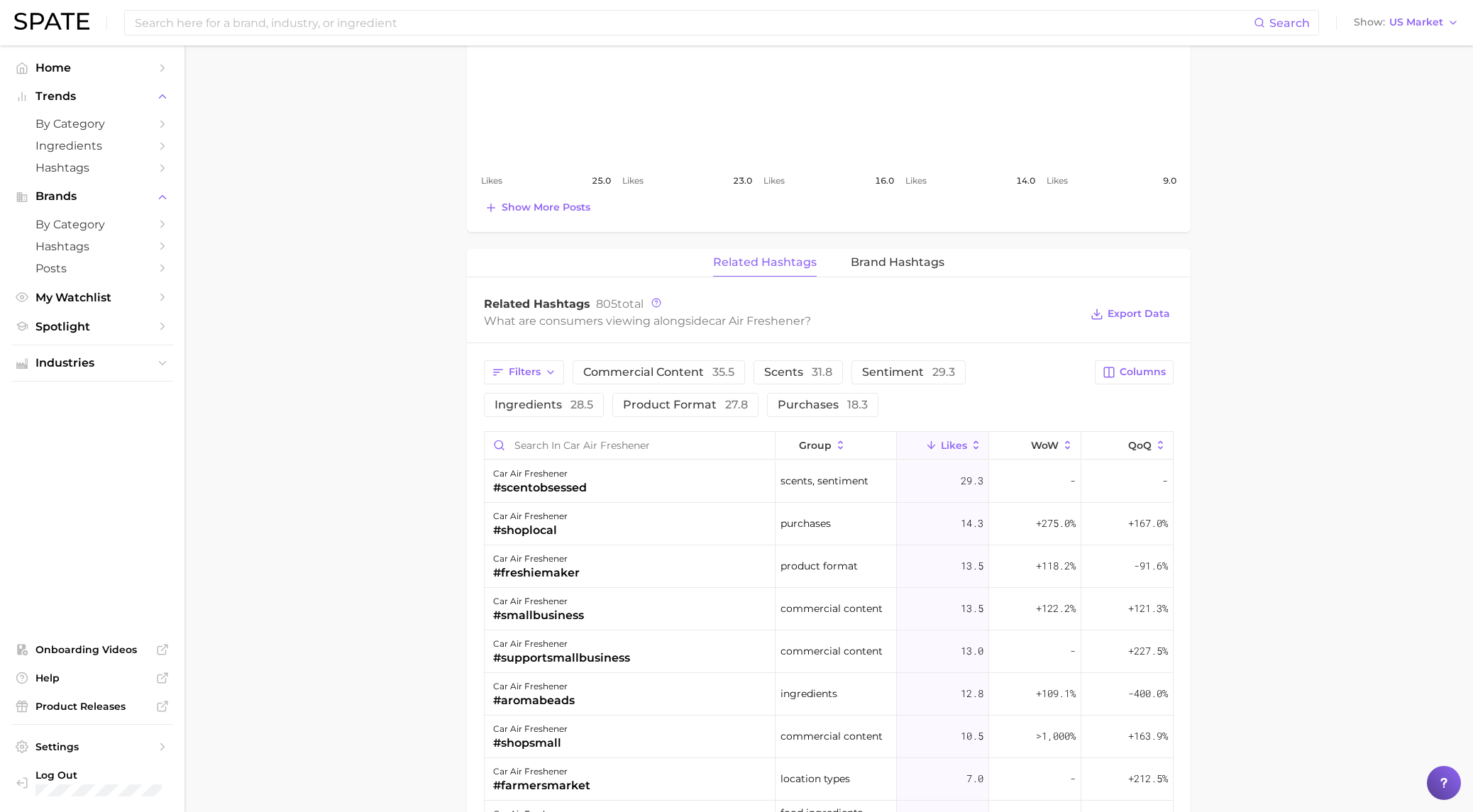
scroll to position [812, 0]
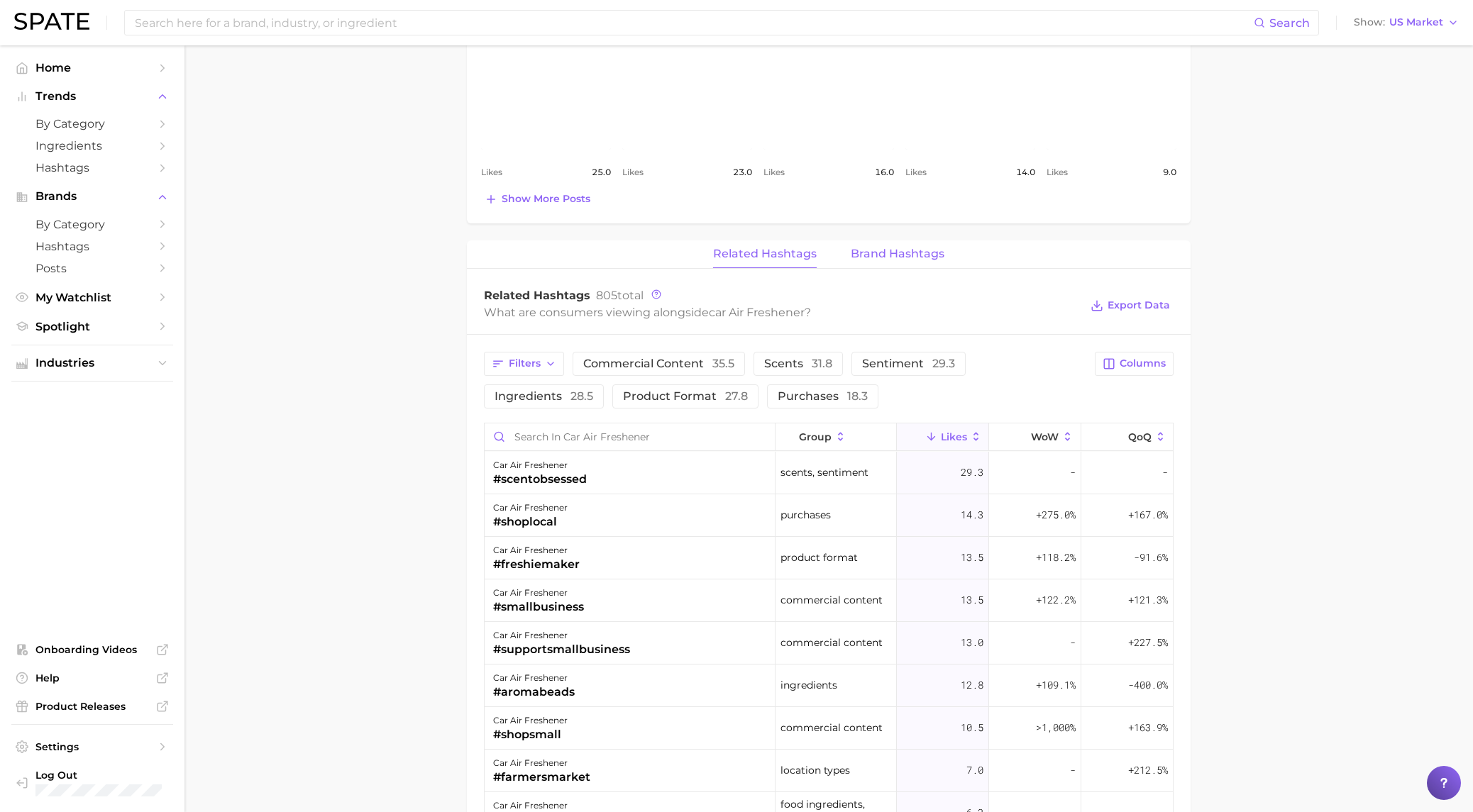
click at [882, 256] on span "Brand Hashtags" at bounding box center [897, 254] width 94 height 13
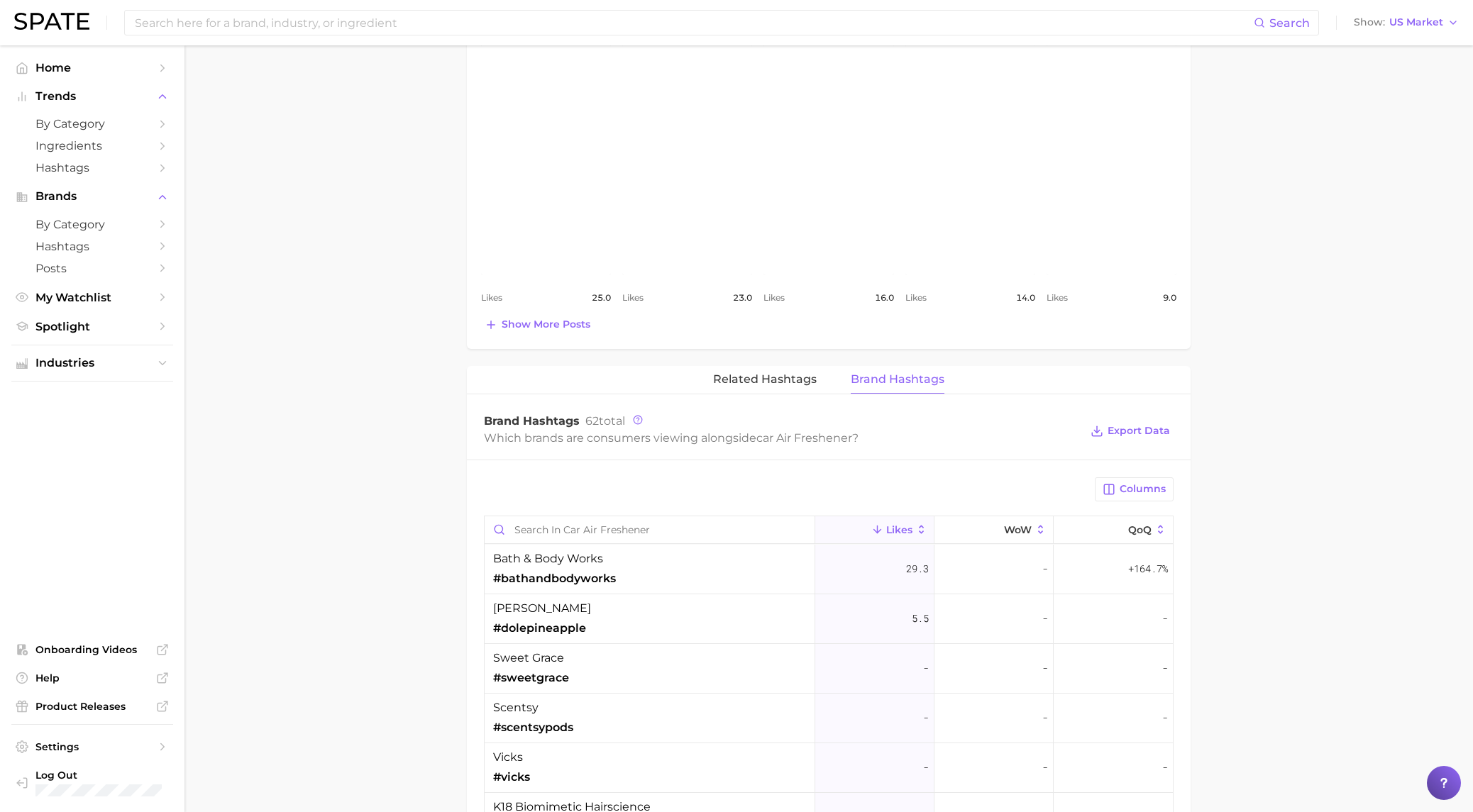
scroll to position [712, 0]
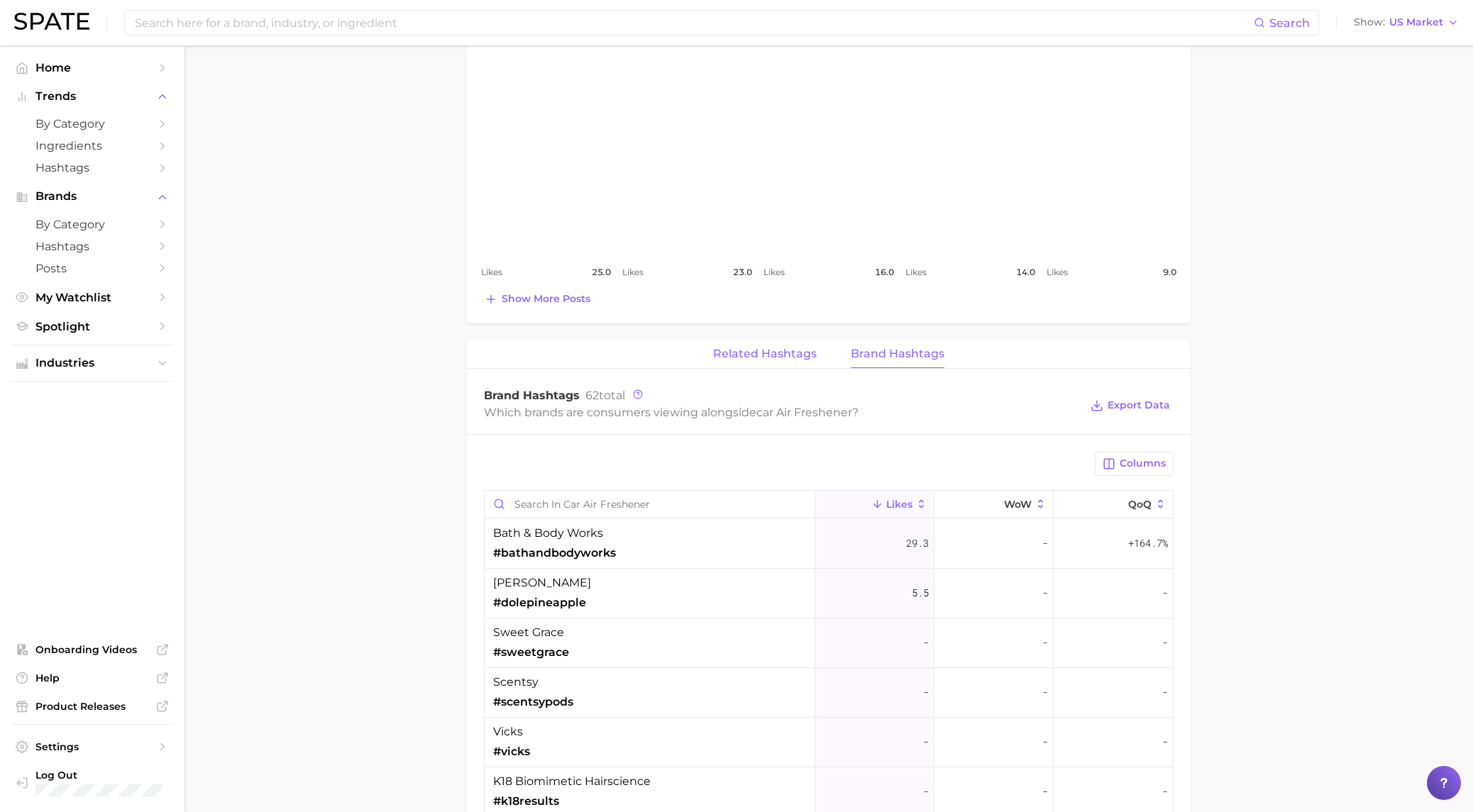
click at [757, 352] on span "Related Hashtags" at bounding box center [765, 354] width 104 height 13
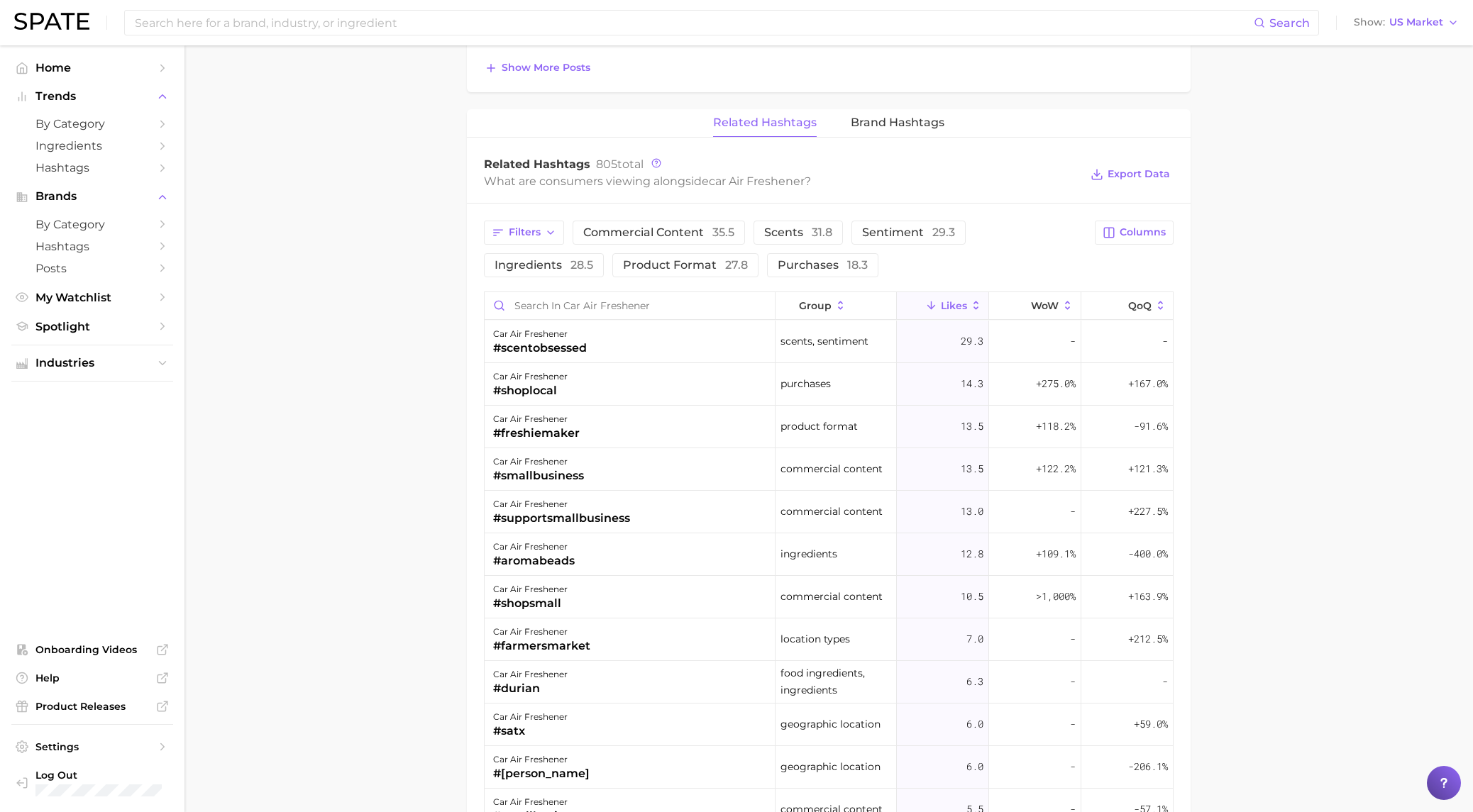
scroll to position [946, 0]
click at [543, 347] on div "#scentobsessed" at bounding box center [540, 346] width 94 height 17
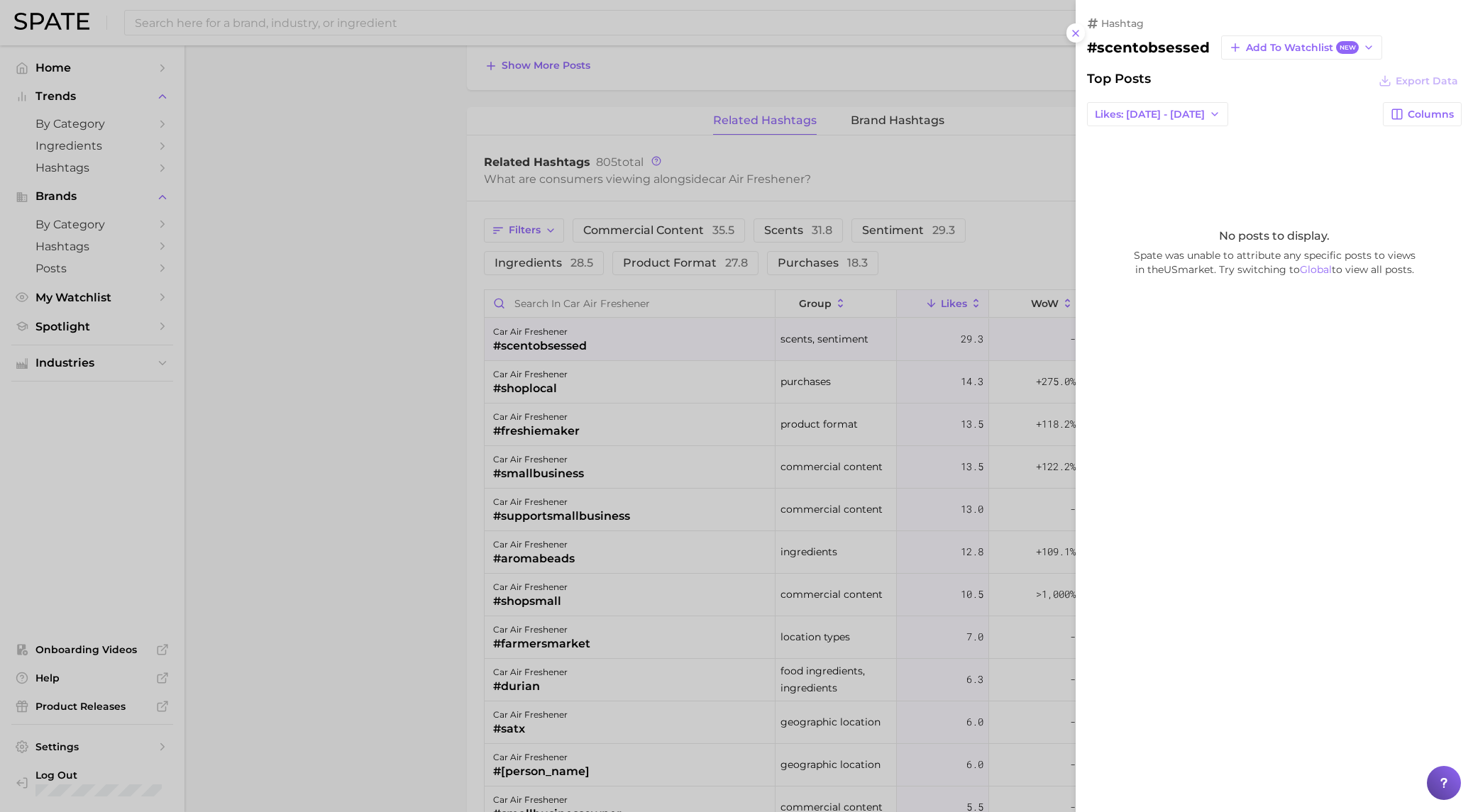
click at [543, 347] on div at bounding box center [736, 406] width 1473 height 812
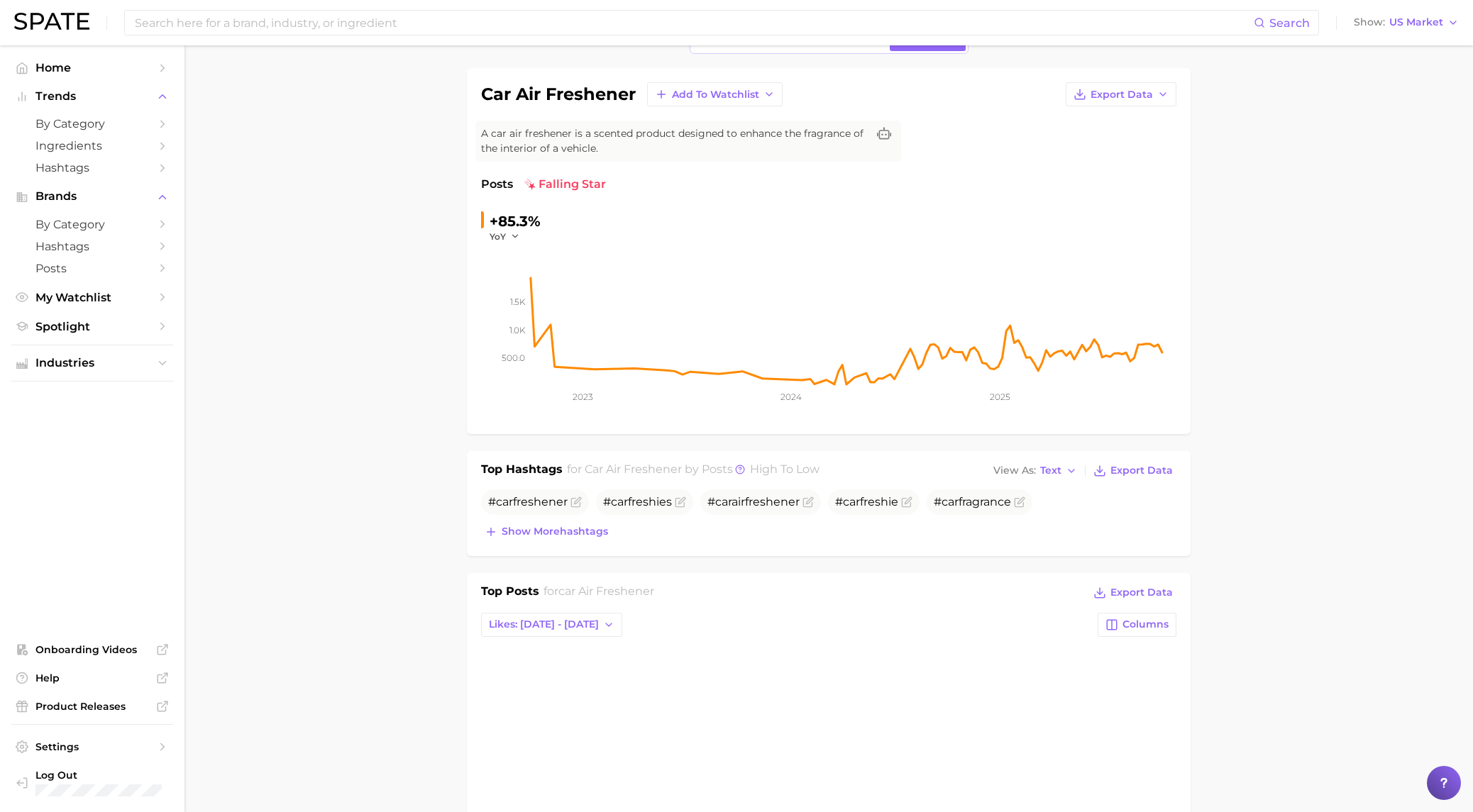
scroll to position [0, 0]
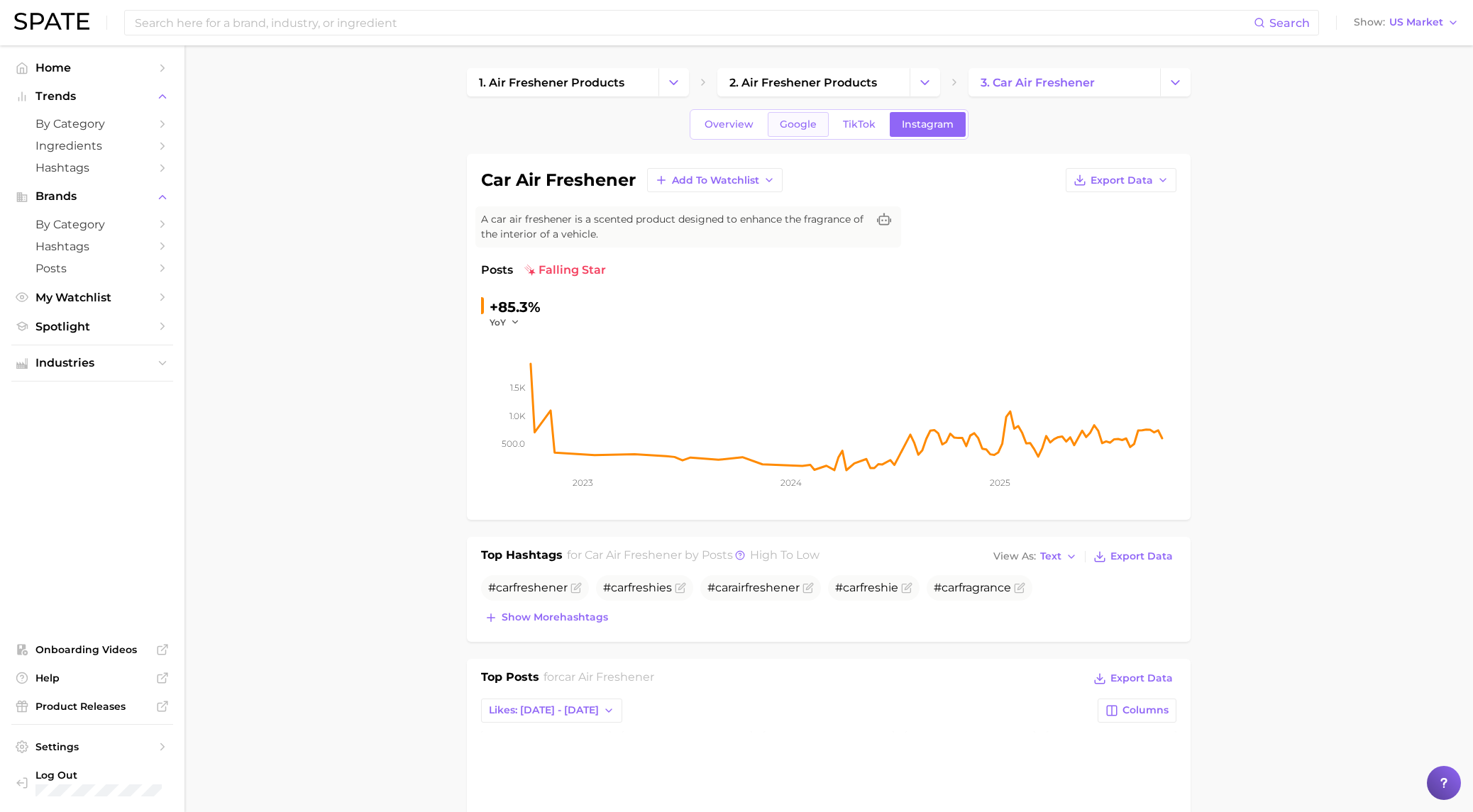
click at [788, 128] on span "Google" at bounding box center [798, 124] width 37 height 12
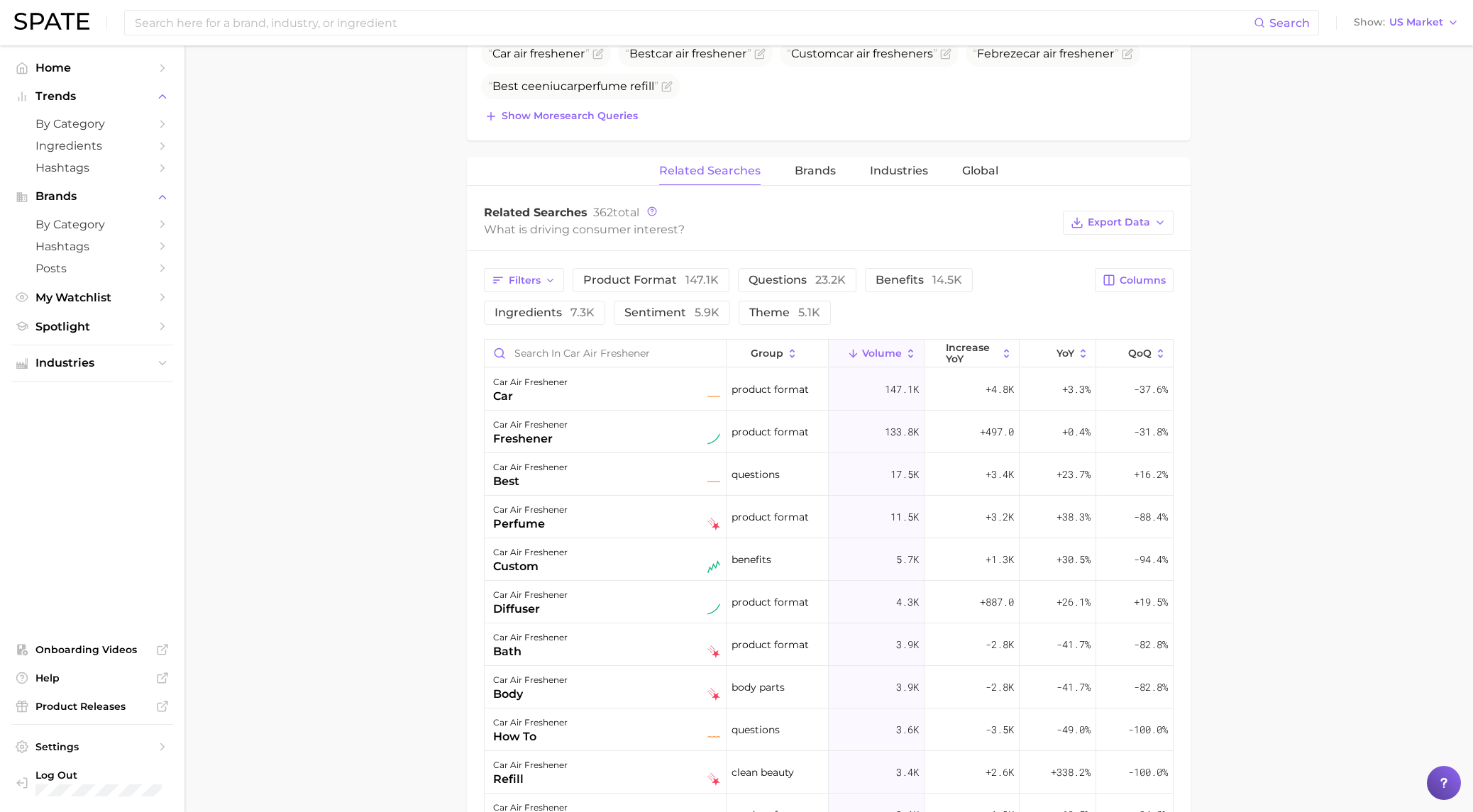
scroll to position [583, 0]
click at [999, 353] on button "increase YoY" at bounding box center [972, 358] width 95 height 28
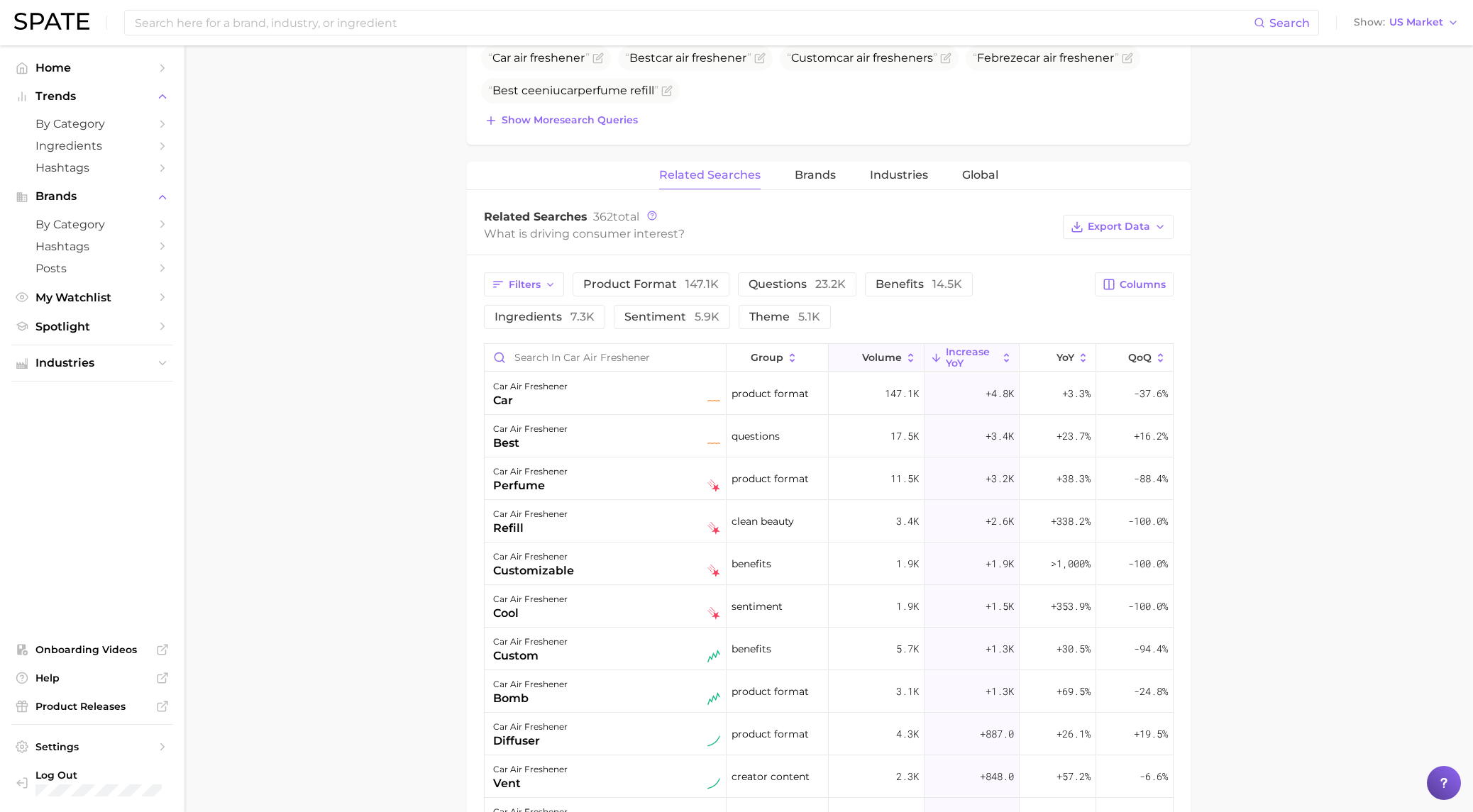
click at [895, 357] on span "Volume" at bounding box center [882, 357] width 40 height 11
click at [408, 426] on main "1. air freshener products 2. air freshener products 3. car air freshener Overvi…" at bounding box center [829, 353] width 1289 height 1782
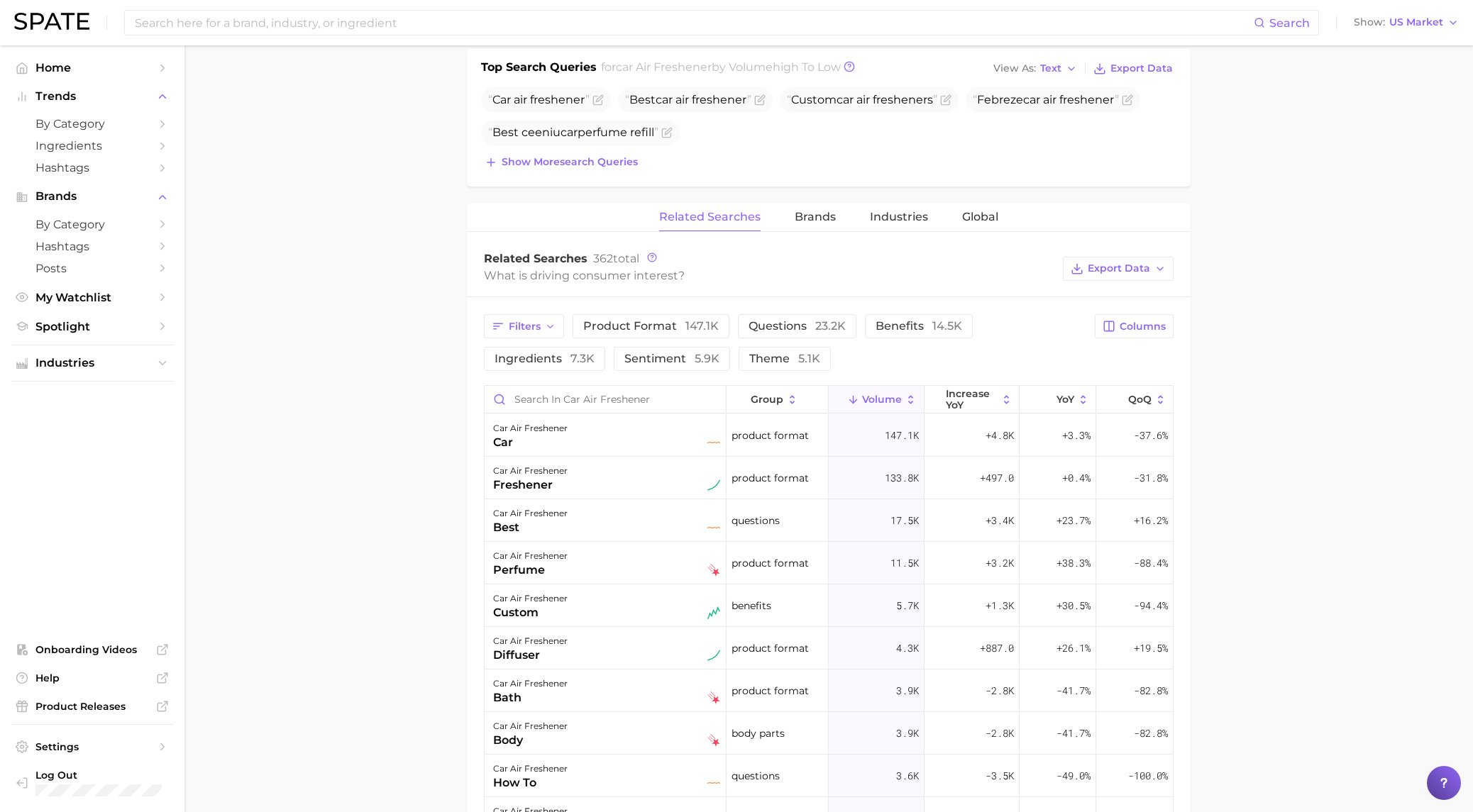
scroll to position [535, 0]
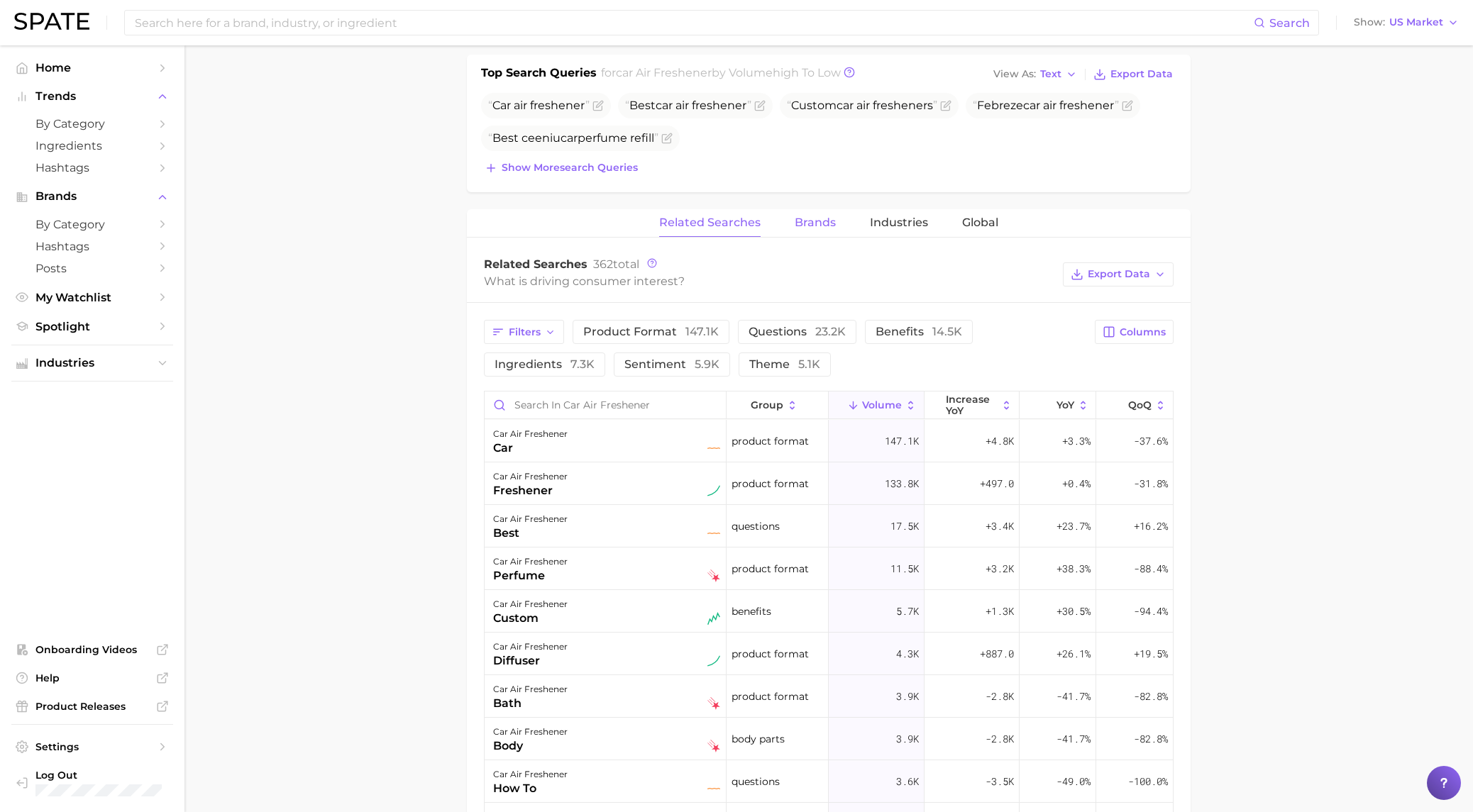
click at [809, 227] on button "Brands" at bounding box center [816, 223] width 41 height 28
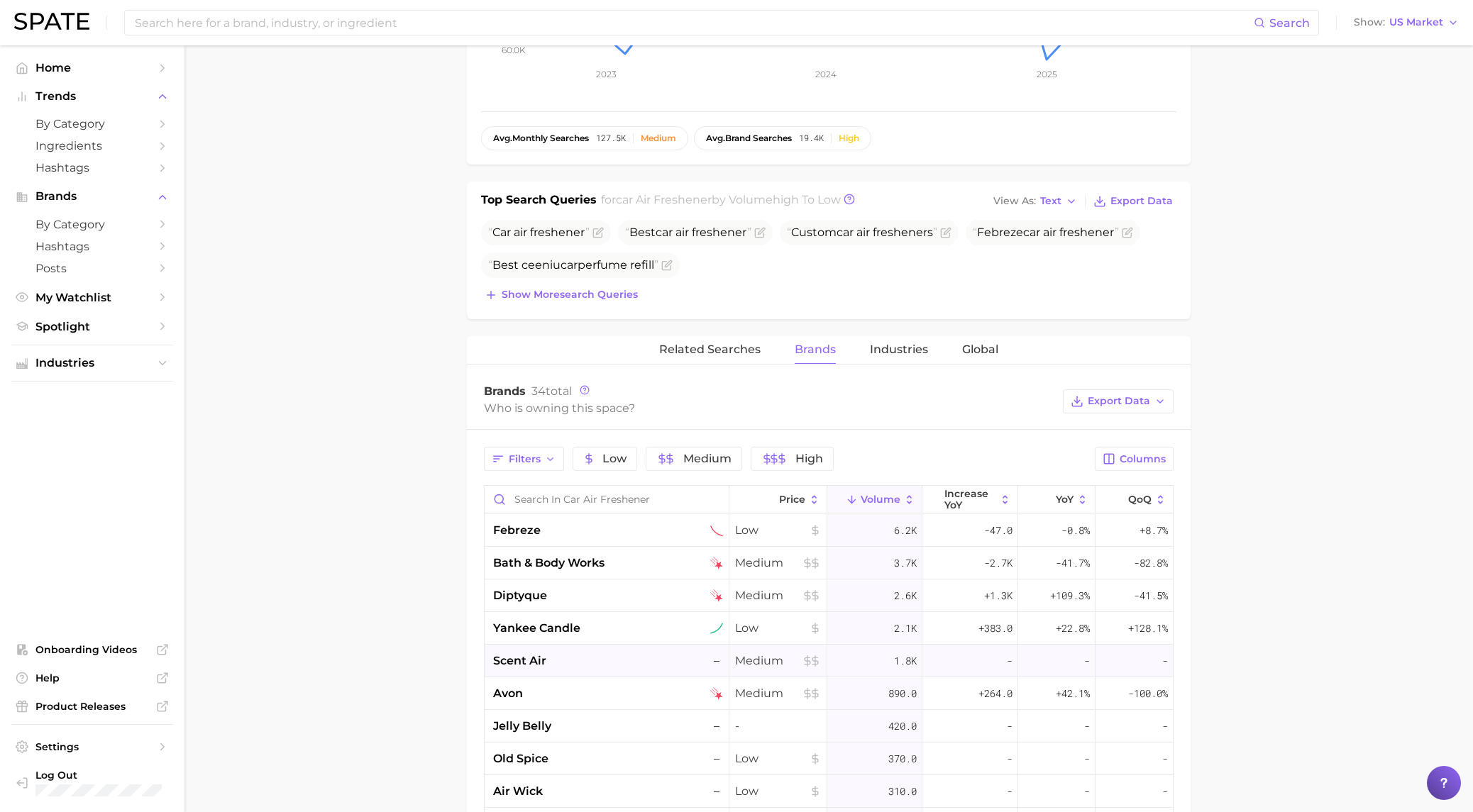
scroll to position [403, 0]
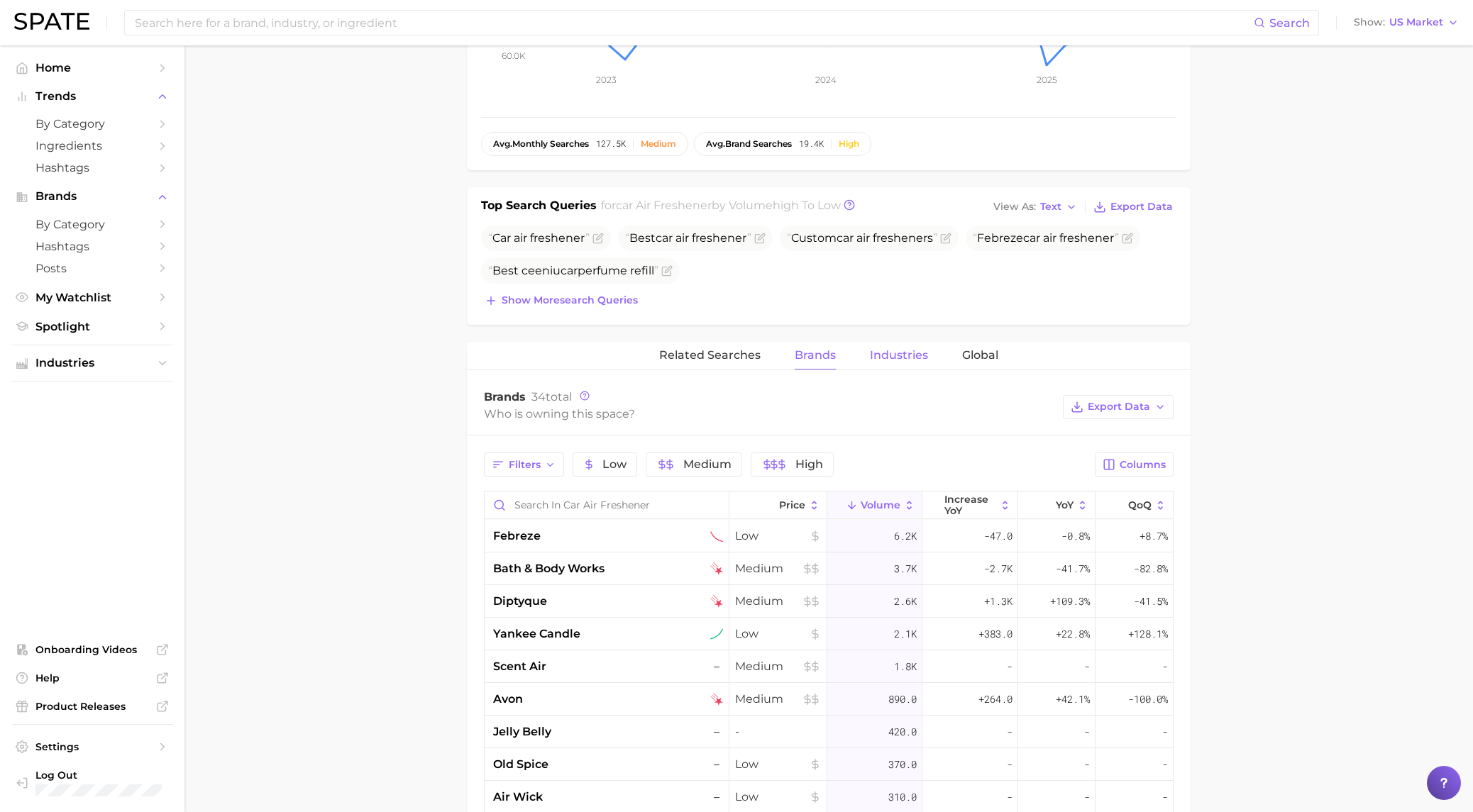
click at [904, 349] on span "Industries" at bounding box center [899, 356] width 58 height 13
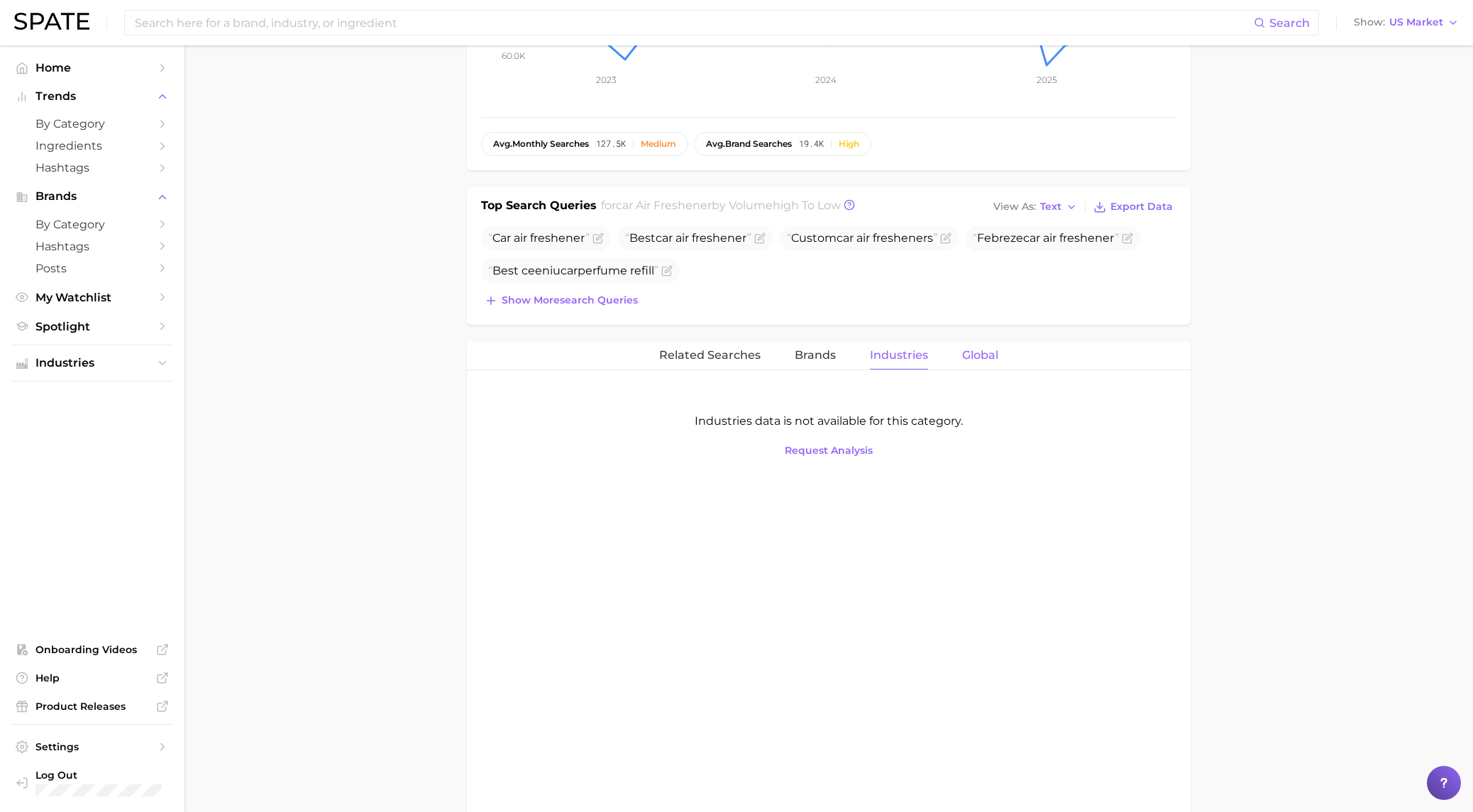
click at [983, 354] on span "Global" at bounding box center [981, 356] width 36 height 13
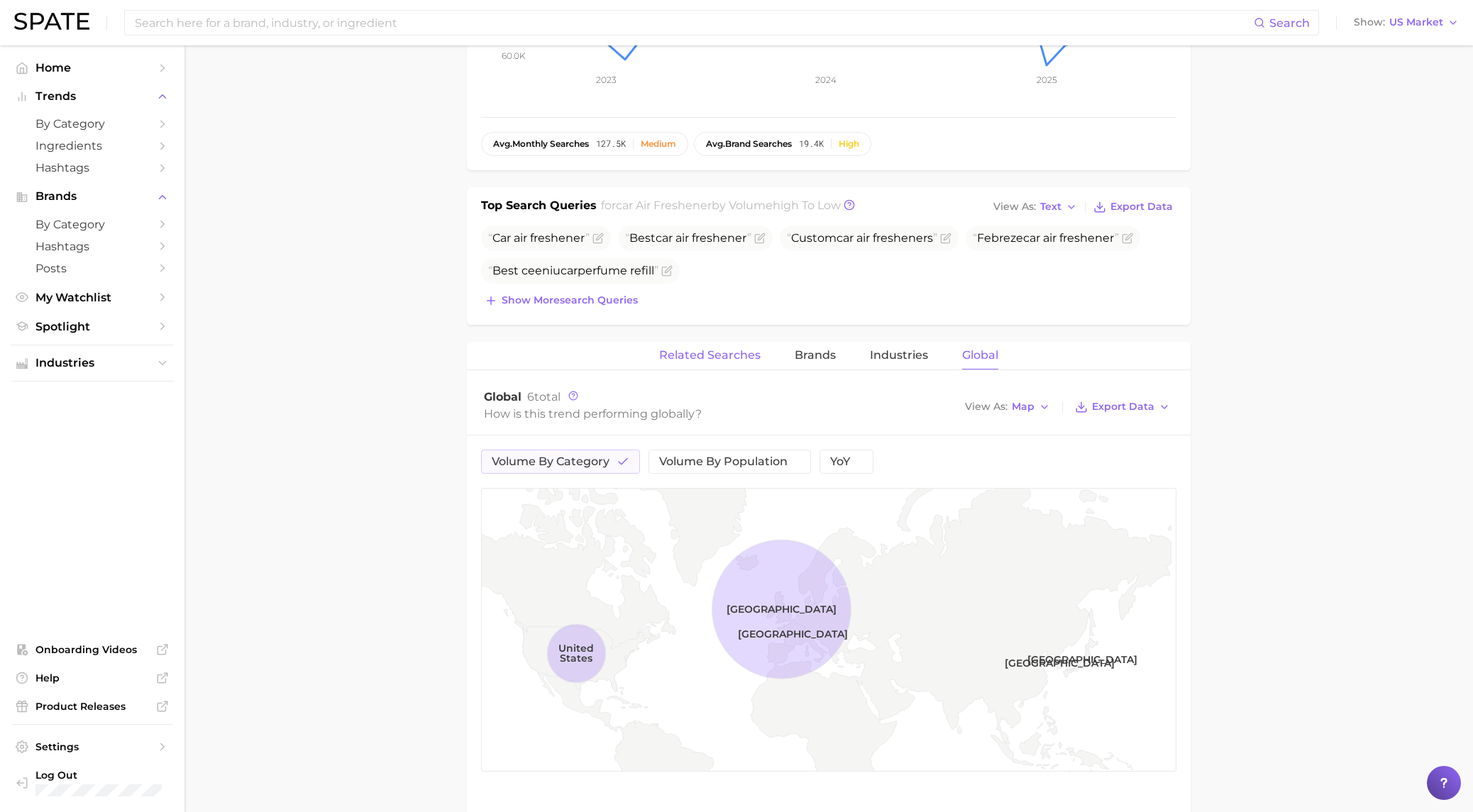
click at [723, 353] on span "Related Searches" at bounding box center [710, 356] width 101 height 13
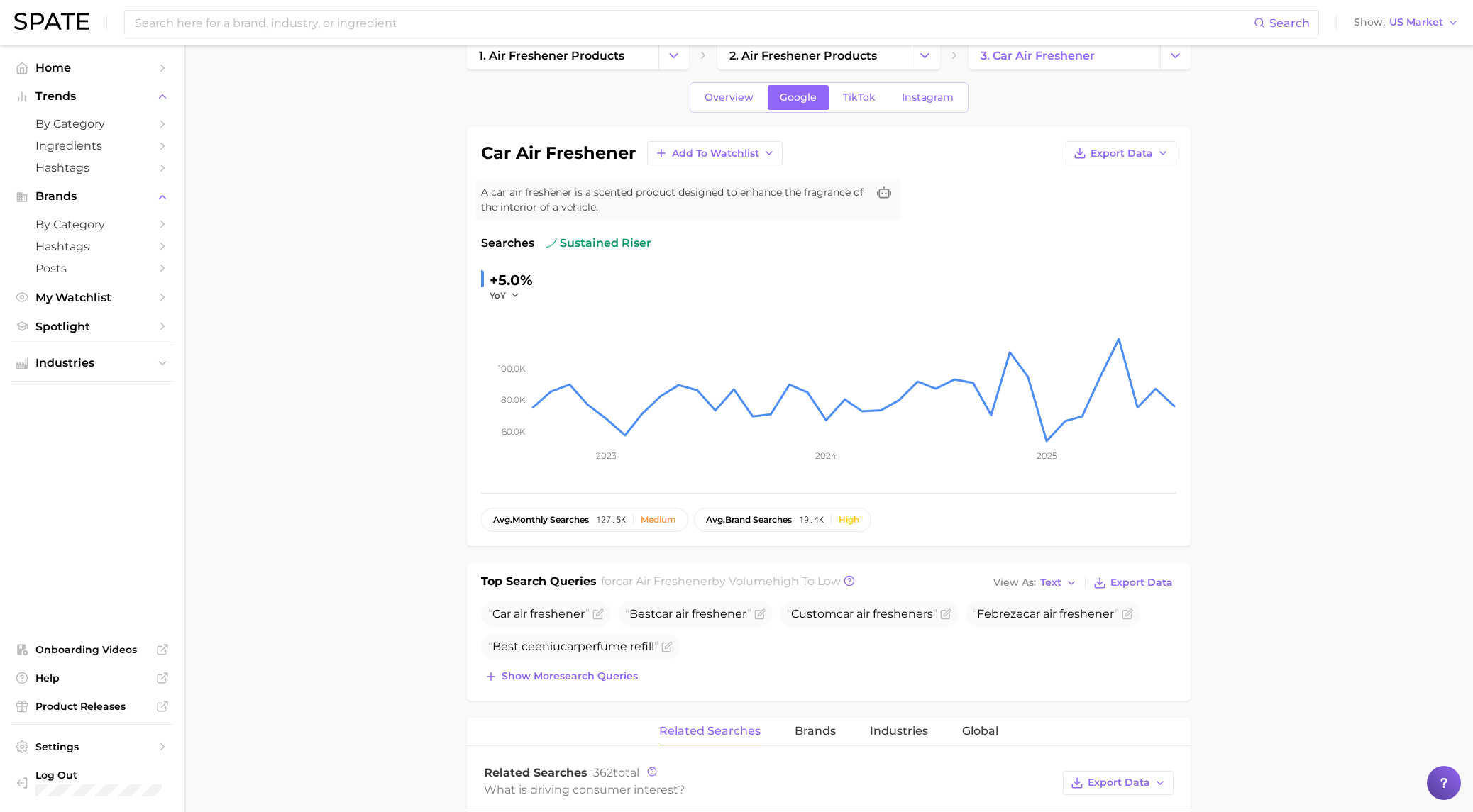
scroll to position [0, 0]
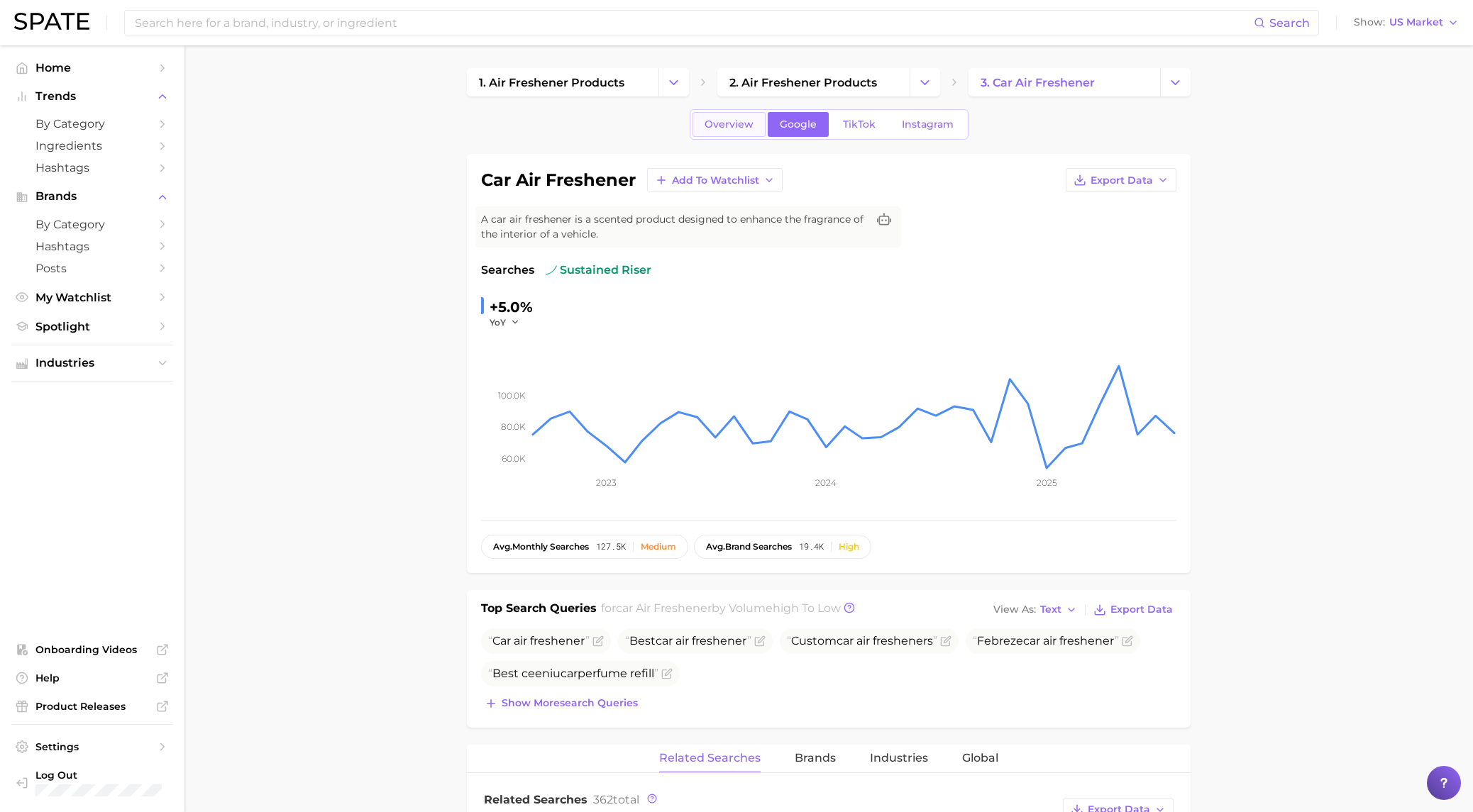
click at [724, 119] on span "Overview" at bounding box center [729, 124] width 49 height 12
